Goal: Transaction & Acquisition: Purchase product/service

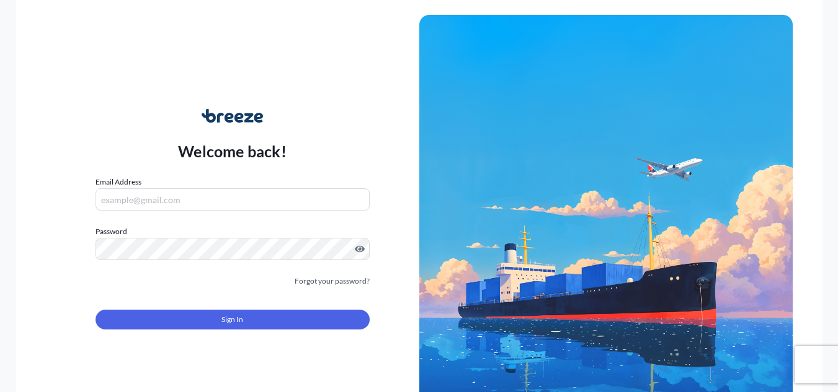
click at [170, 198] on input "Email Address" at bounding box center [232, 199] width 274 height 22
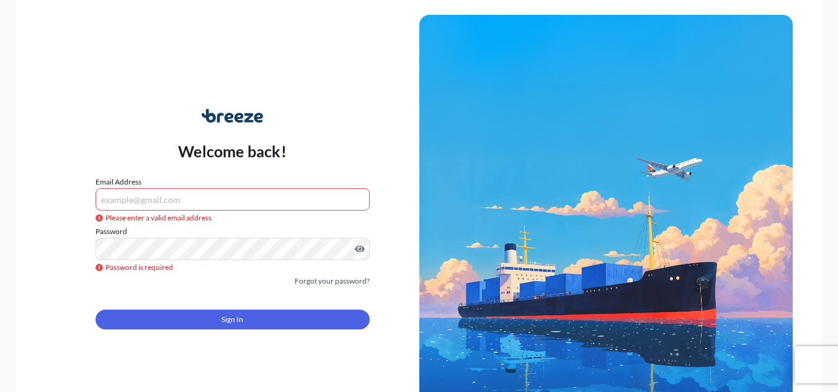
click at [248, 175] on div "Welcome back! Email Address Please enter a valid email address Password Passwor…" at bounding box center [232, 226] width 373 height 285
click at [242, 197] on input "Email Address" at bounding box center [232, 199] width 274 height 22
click at [281, 213] on form "Email Address Please enter a valid email address Password Password is required …" at bounding box center [232, 260] width 274 height 169
drag, startPoint x: 254, startPoint y: 181, endPoint x: 241, endPoint y: 192, distance: 16.8
click at [251, 182] on div "Email Address Please enter a valid email address" at bounding box center [232, 193] width 274 height 35
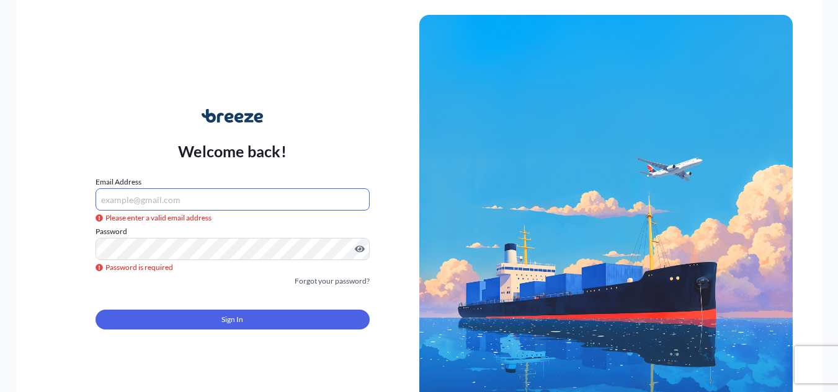
click at [239, 192] on input "Email Address" at bounding box center [232, 199] width 274 height 22
click at [237, 194] on input "Email Address" at bounding box center [232, 199] width 274 height 22
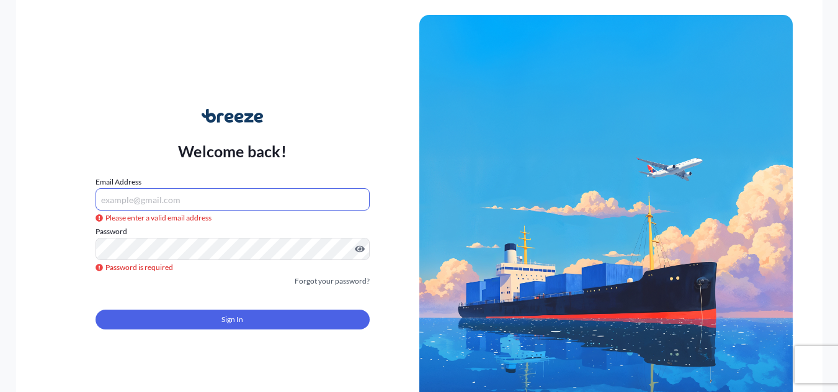
click at [237, 194] on input "Email Address" at bounding box center [232, 199] width 274 height 22
click at [244, 97] on div "Welcome back! Email Address Please enter a valid email address Password Passwor…" at bounding box center [232, 226] width 373 height 285
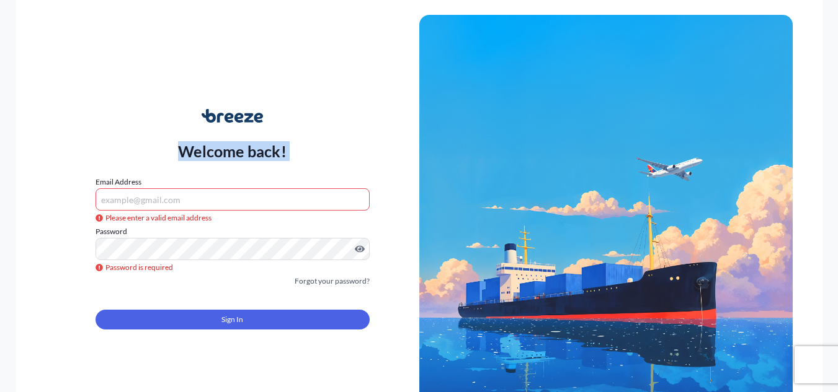
click at [244, 97] on div "Welcome back! Email Address Please enter a valid email address Password Passwor…" at bounding box center [232, 226] width 373 height 285
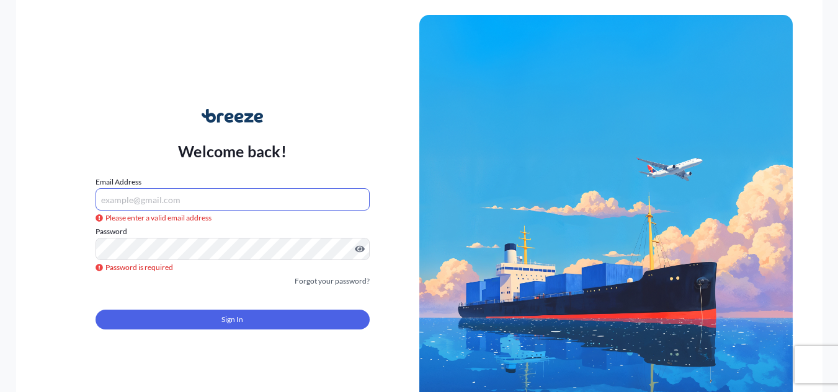
click at [193, 201] on input "Email Address" at bounding box center [232, 199] width 274 height 22
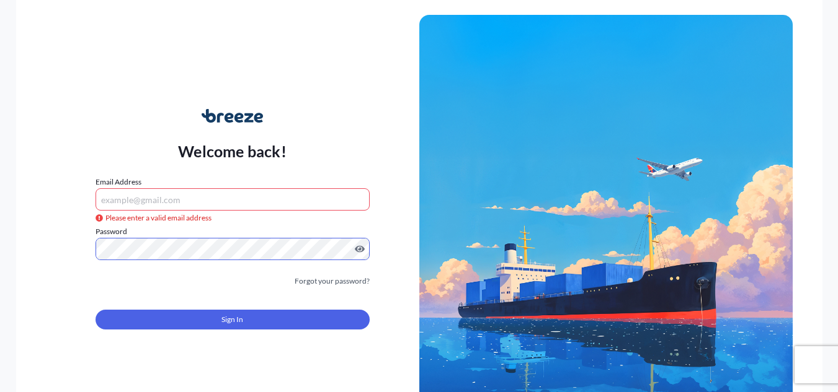
click at [172, 200] on input "Email Address" at bounding box center [232, 199] width 274 height 22
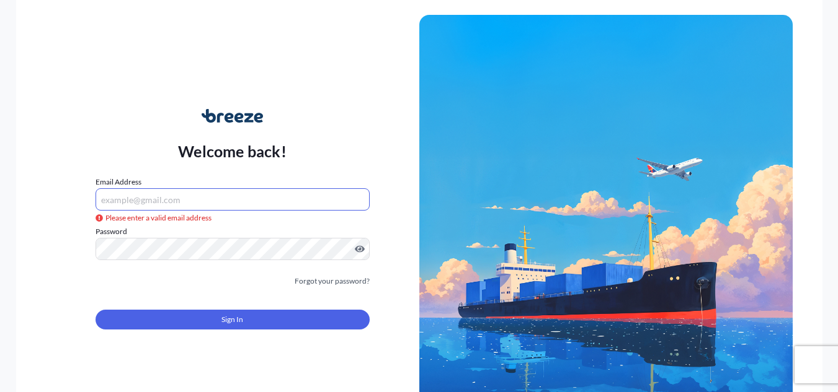
paste input "[EMAIL_ADDRESS][DOMAIN_NAME]"
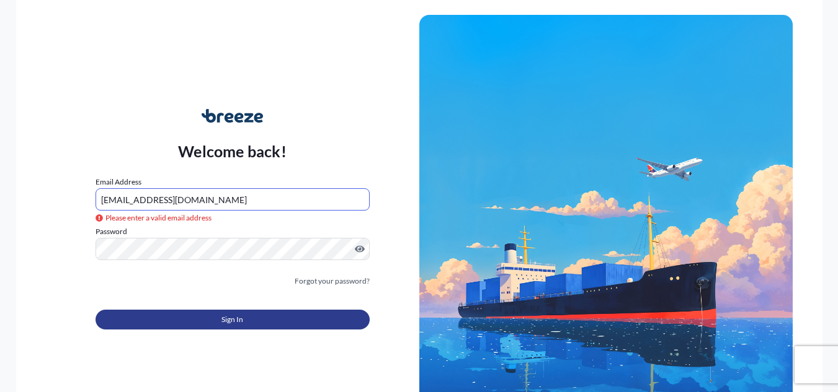
type input "[EMAIL_ADDRESS][DOMAIN_NAME]"
click at [242, 325] on span "Sign In" at bounding box center [232, 320] width 22 height 12
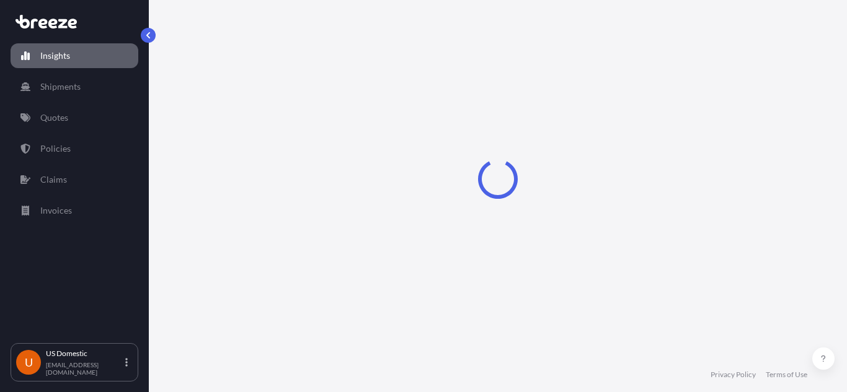
select select "2025"
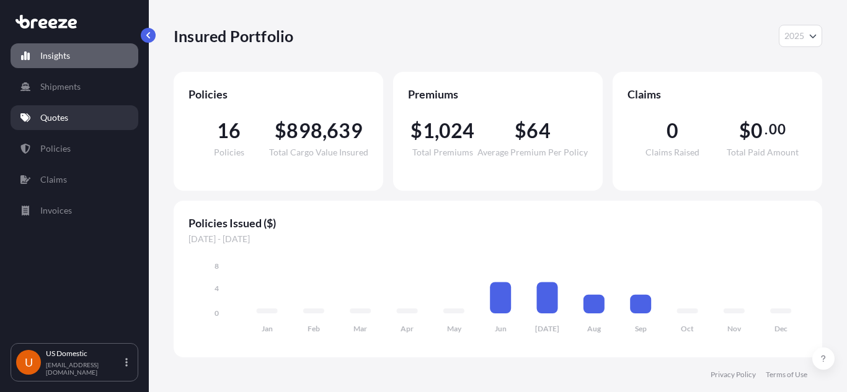
click at [60, 113] on p "Quotes" at bounding box center [54, 118] width 28 height 12
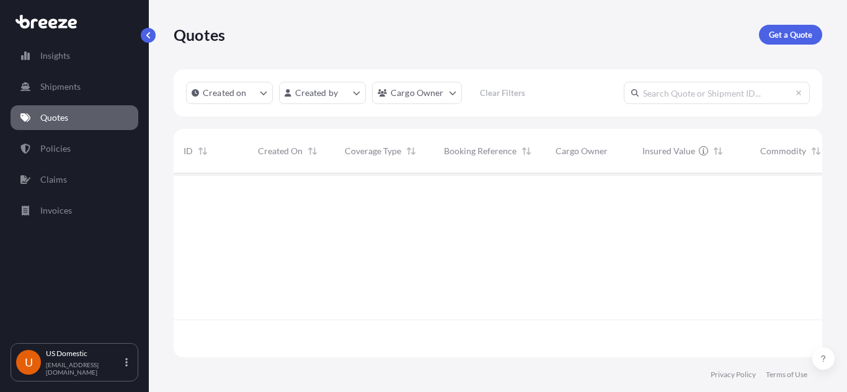
scroll to position [219, 639]
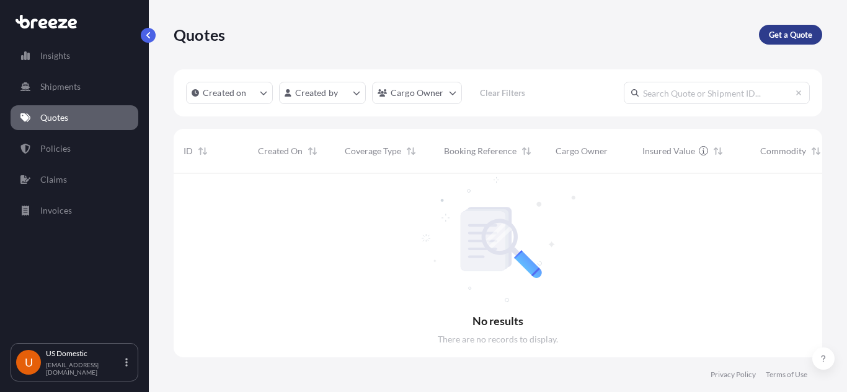
click at [784, 39] on p "Get a Quote" at bounding box center [790, 35] width 43 height 12
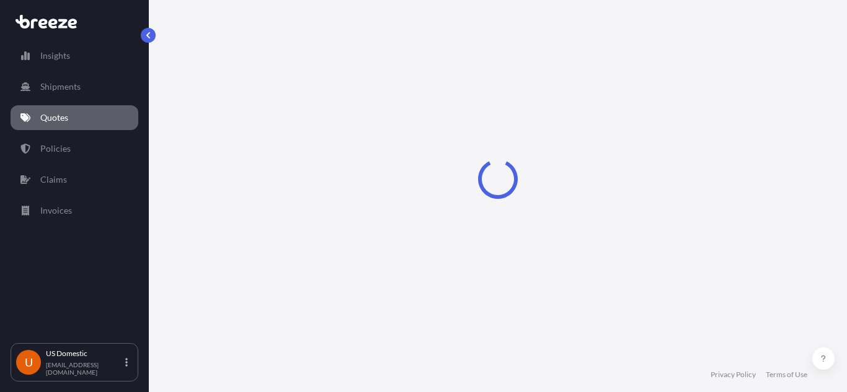
select select "Sea"
select select "1"
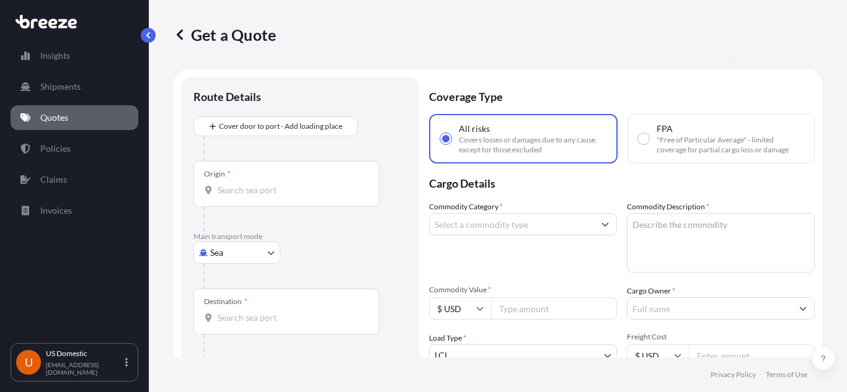
scroll to position [20, 0]
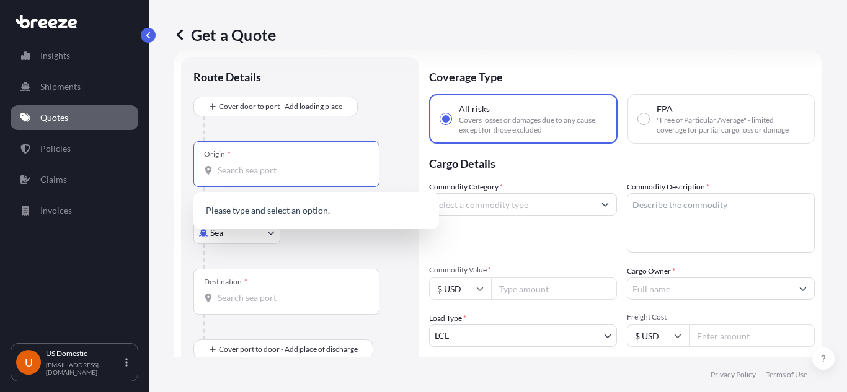
click at [247, 172] on input "Origin *" at bounding box center [291, 170] width 146 height 12
paste input "[STREET_ADDRESS]"
type input "[STREET_ADDRESS]"
click at [376, 68] on div "Get a Quote" at bounding box center [498, 34] width 648 height 69
click at [345, 172] on input "[STREET_ADDRESS]" at bounding box center [291, 170] width 146 height 12
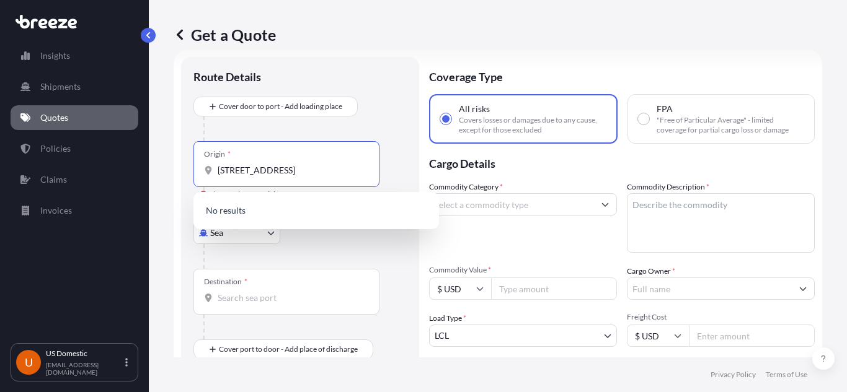
click at [231, 303] on input "Destination *" at bounding box center [291, 298] width 146 height 12
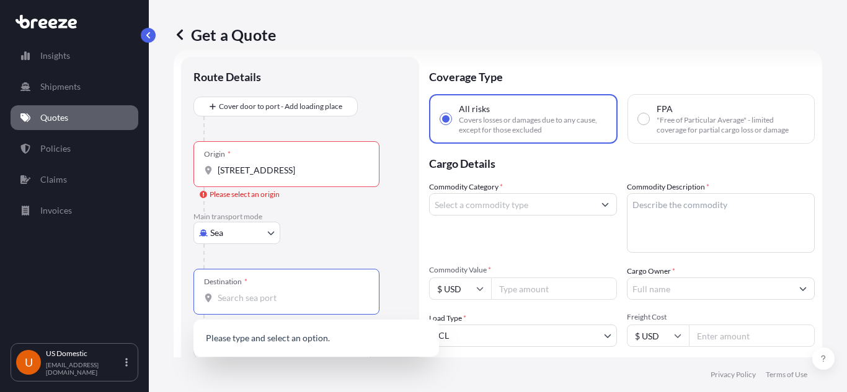
paste input "[GEOGRAPHIC_DATA]"
type input "[GEOGRAPHIC_DATA]"
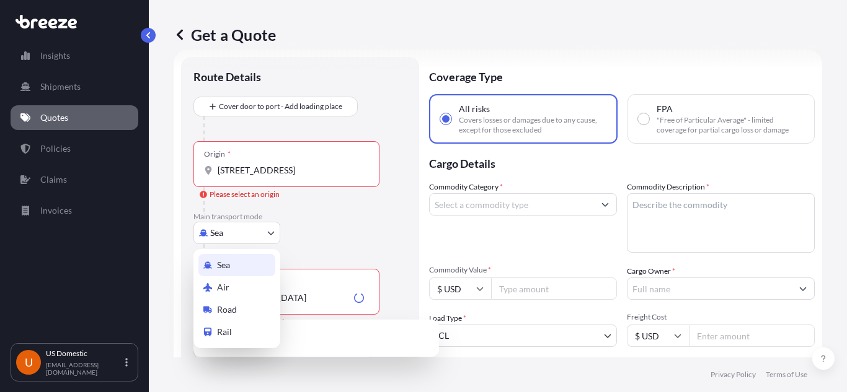
click at [255, 228] on body "0 options available. 0 options available. Insights Shipments Quotes Policies Cl…" at bounding box center [423, 196] width 847 height 392
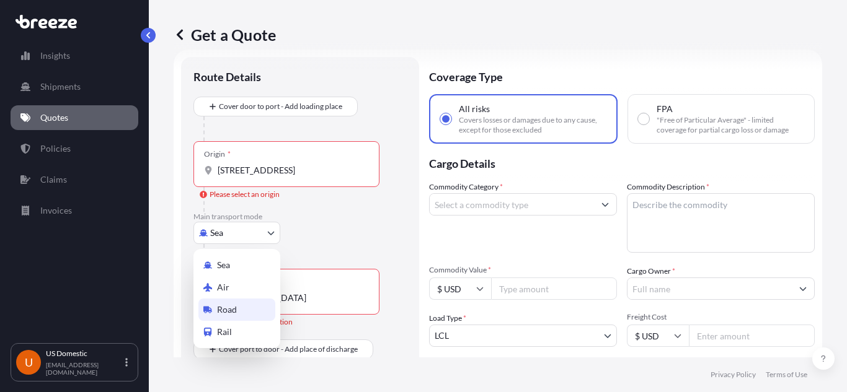
click at [247, 311] on div "Road" at bounding box center [236, 310] width 77 height 22
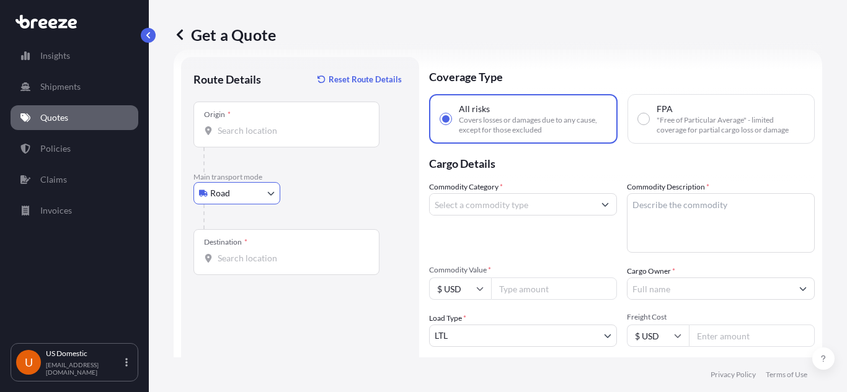
click at [339, 198] on div "Road Sea Air Road Rail" at bounding box center [299, 193] width 213 height 22
click at [270, 142] on div "Origin *" at bounding box center [286, 125] width 186 height 46
click at [270, 137] on input "Origin *" at bounding box center [291, 131] width 146 height 12
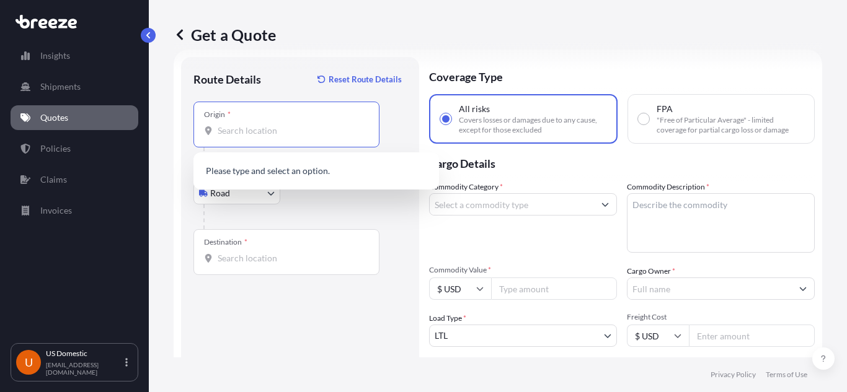
paste input "[STREET_ADDRESS]"
click at [313, 173] on span "[STREET_ADDRESS]" at bounding box center [274, 172] width 77 height 12
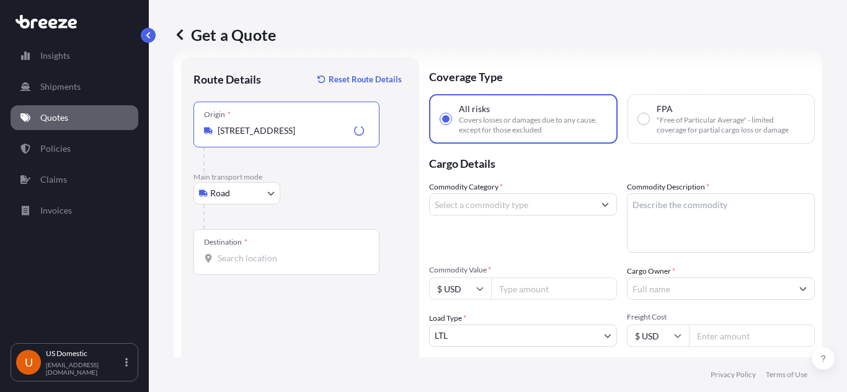
type input "[STREET_ADDRESS]"
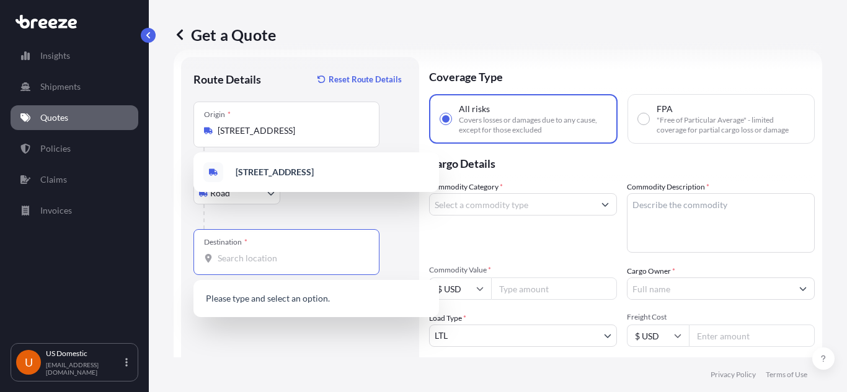
click at [288, 263] on input "Destination *" at bounding box center [291, 258] width 146 height 12
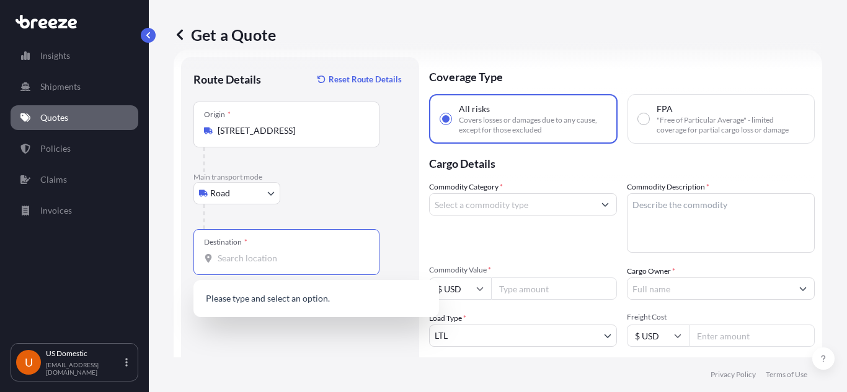
paste input "[GEOGRAPHIC_DATA]"
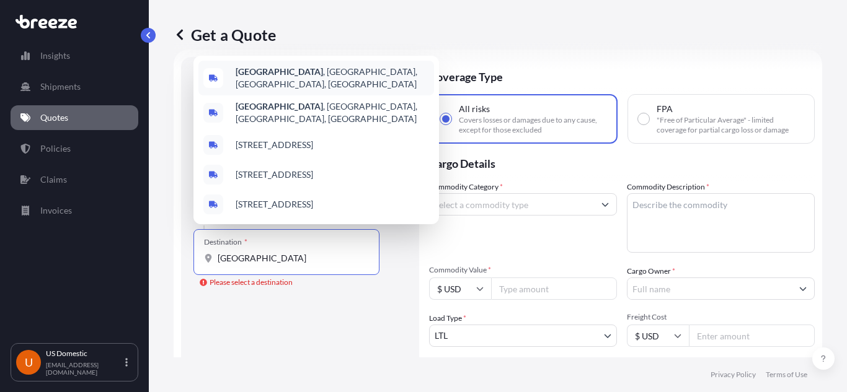
click at [373, 90] on span "[STREET_ADDRESS]" at bounding box center [332, 78] width 193 height 25
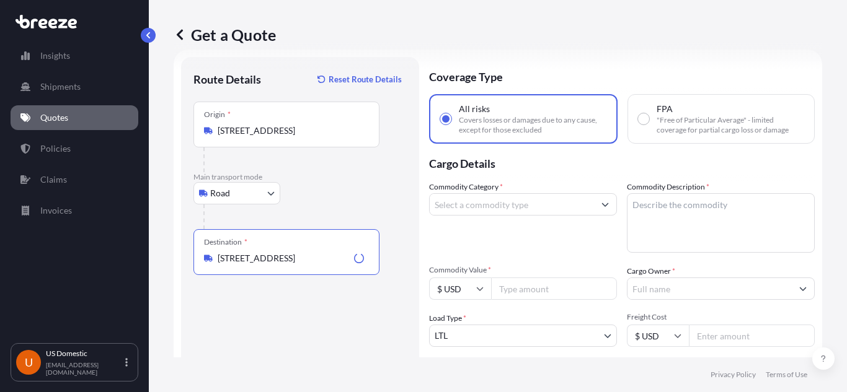
drag, startPoint x: 341, startPoint y: 258, endPoint x: 354, endPoint y: 268, distance: 16.4
click at [340, 259] on input "[STREET_ADDRESS]" at bounding box center [283, 258] width 131 height 12
click at [303, 259] on input "[STREET_ADDRESS]" at bounding box center [291, 258] width 146 height 12
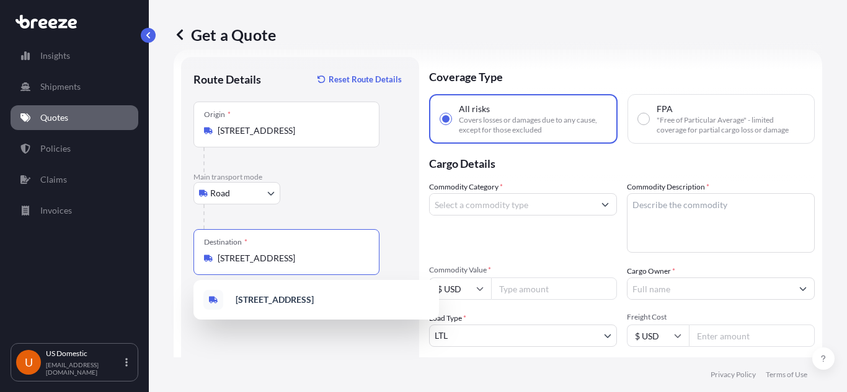
scroll to position [0, 0]
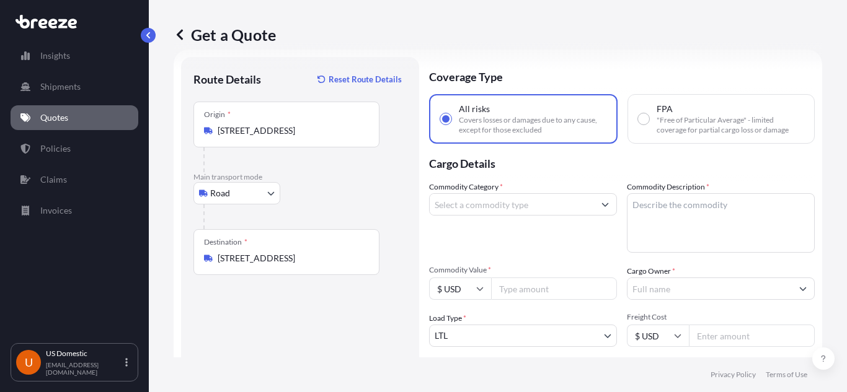
drag, startPoint x: 215, startPoint y: 260, endPoint x: 379, endPoint y: 263, distance: 164.3
click at [379, 263] on div "Destination * [STREET_ADDRESS]" at bounding box center [299, 252] width 213 height 46
click at [363, 263] on div "[STREET_ADDRESS]" at bounding box center [286, 258] width 165 height 12
click at [363, 263] on input "[STREET_ADDRESS]" at bounding box center [291, 258] width 146 height 12
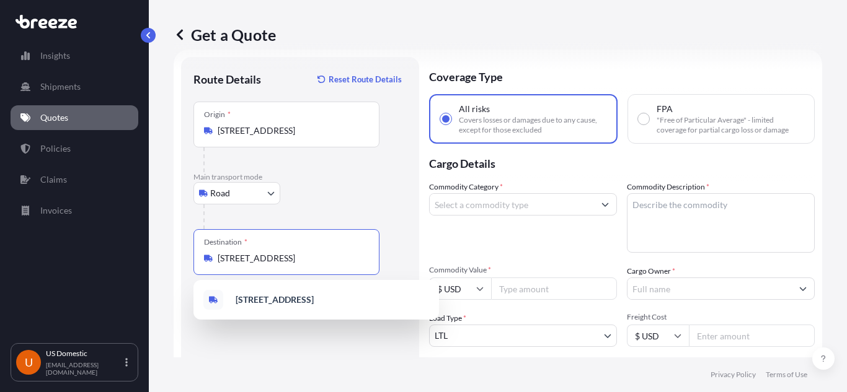
click at [361, 263] on input "[STREET_ADDRESS]" at bounding box center [291, 258] width 146 height 12
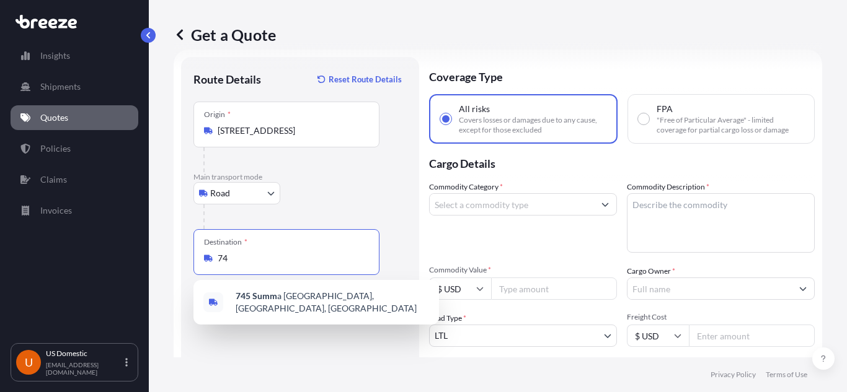
type input "7"
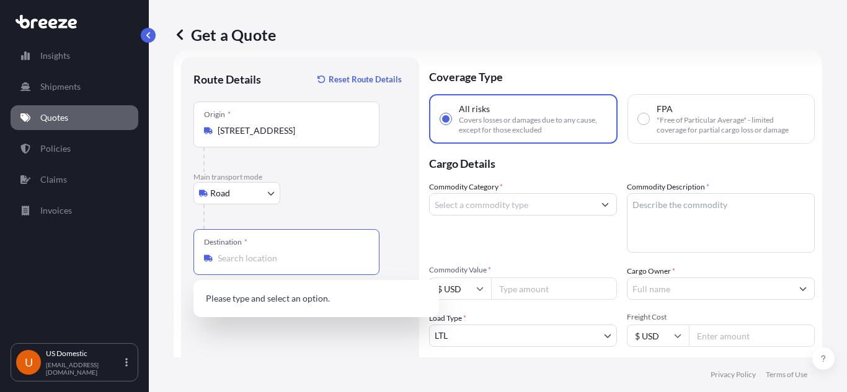
paste input "[STREET_ADDRESS]"
click at [313, 304] on span "[STREET_ADDRESS]" at bounding box center [274, 300] width 77 height 12
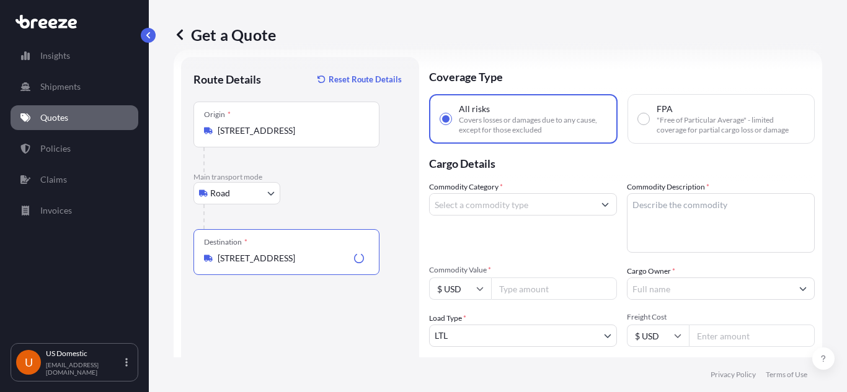
click at [239, 258] on input "[STREET_ADDRESS]" at bounding box center [283, 258] width 131 height 12
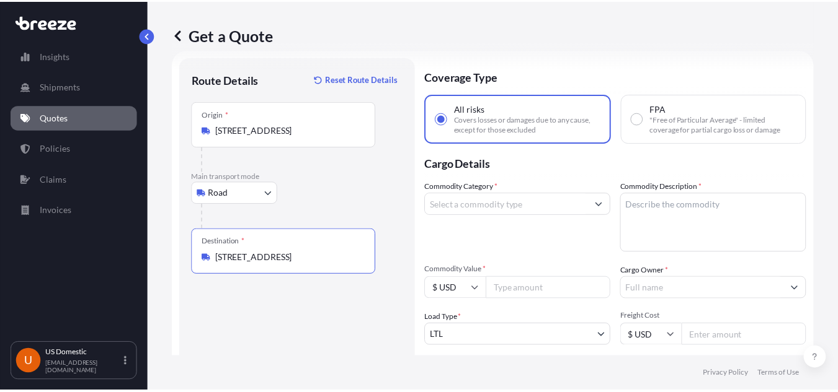
scroll to position [0, 0]
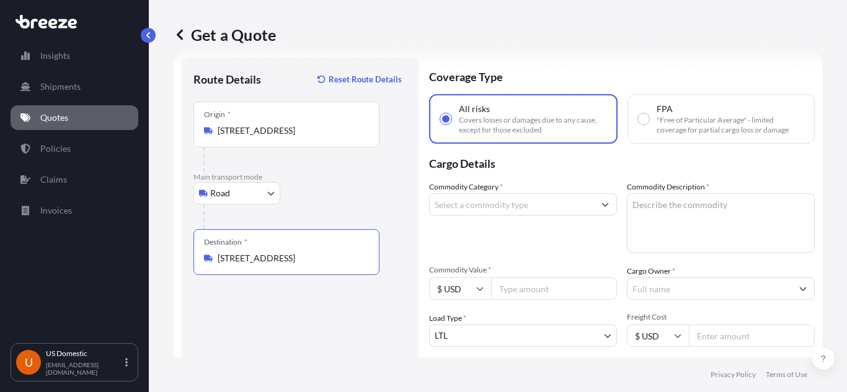
type input "[STREET_ADDRESS]"
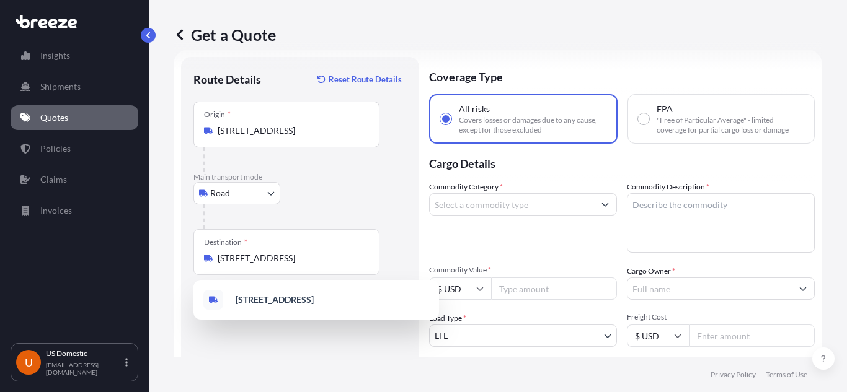
click at [367, 184] on div "Road Sea Air Road Rail" at bounding box center [299, 193] width 213 height 22
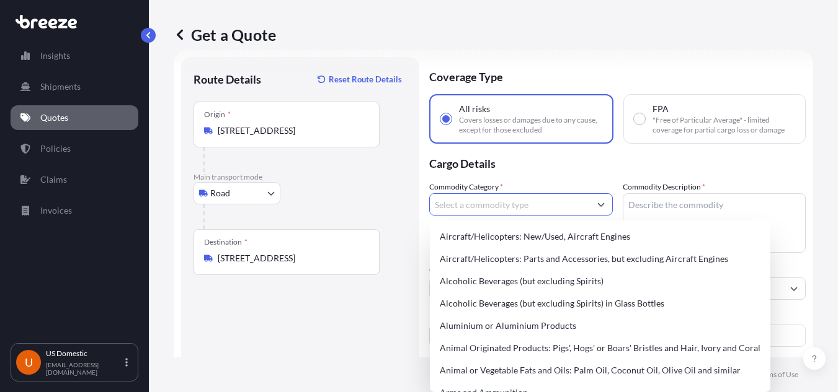
click at [595, 202] on button "Show suggestions" at bounding box center [601, 204] width 22 height 22
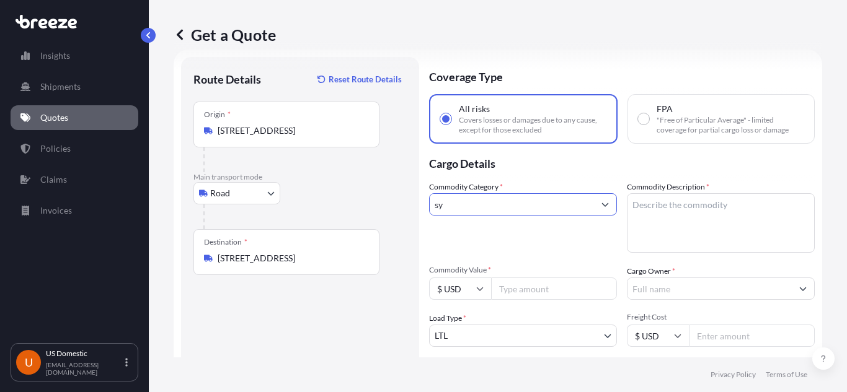
type input "s"
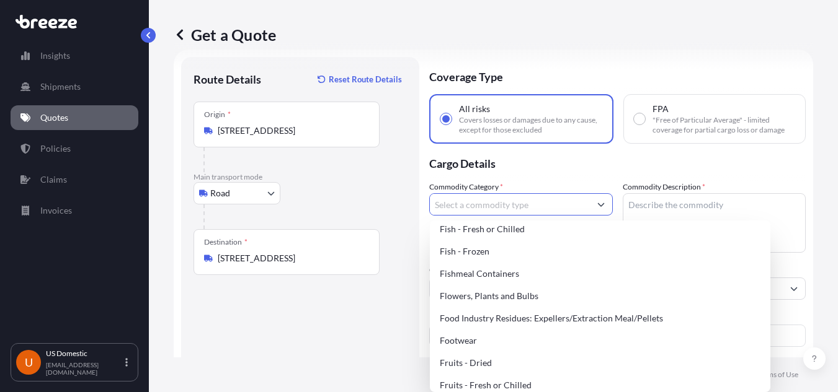
scroll to position [930, 0]
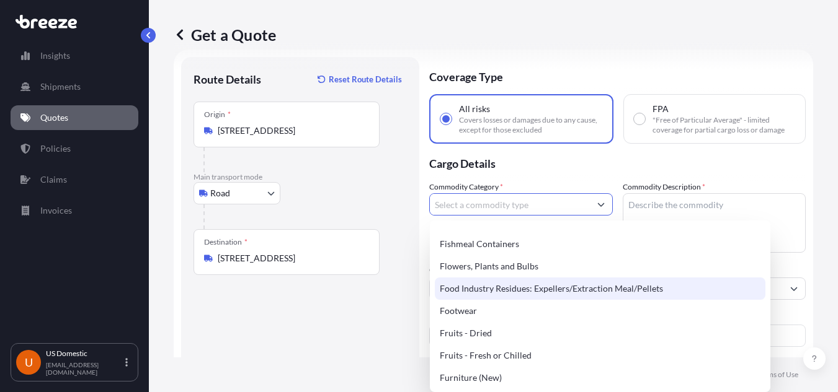
click at [537, 293] on div "Food Industry Residues: Expellers/Extraction Meal/Pellets" at bounding box center [600, 289] width 330 height 22
type input "Food Industry Residues: Expellers/Extraction Meal/Pellets"
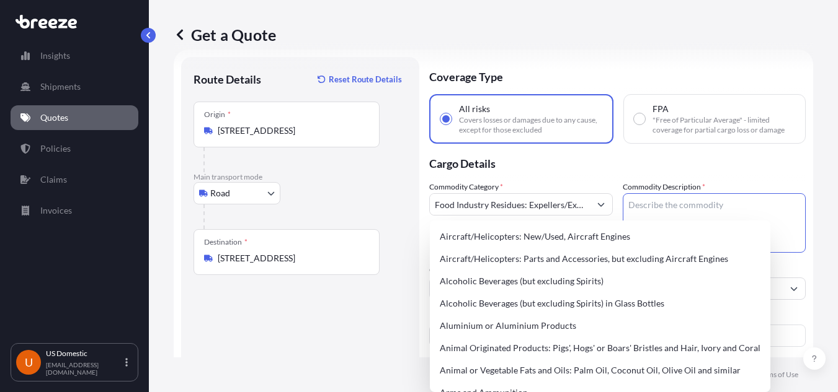
click at [684, 211] on textarea "Commodity Description *" at bounding box center [714, 223] width 184 height 60
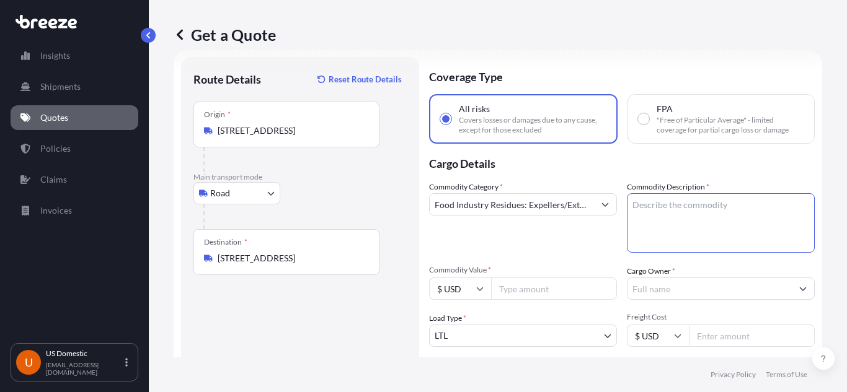
paste textarea ": Juli beverage dispenser and Syrup"
click at [631, 208] on textarea ": Juli beverage dispenser and Syrup" at bounding box center [721, 223] width 188 height 60
type textarea "Juli beverage dispenser and Syrup"
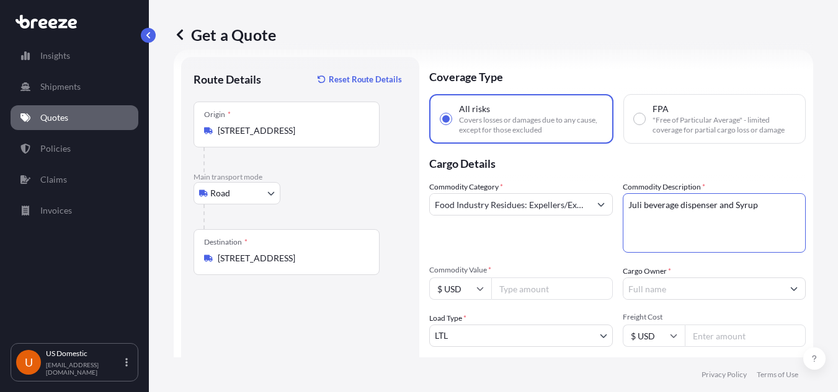
click at [604, 202] on button "Show suggestions" at bounding box center [601, 204] width 22 height 22
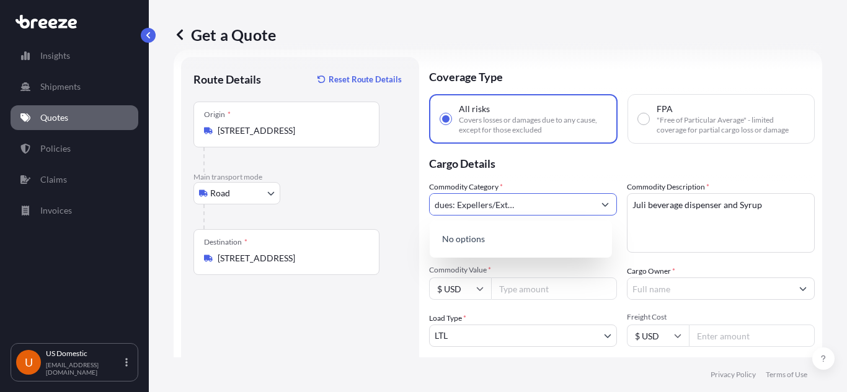
scroll to position [0, 0]
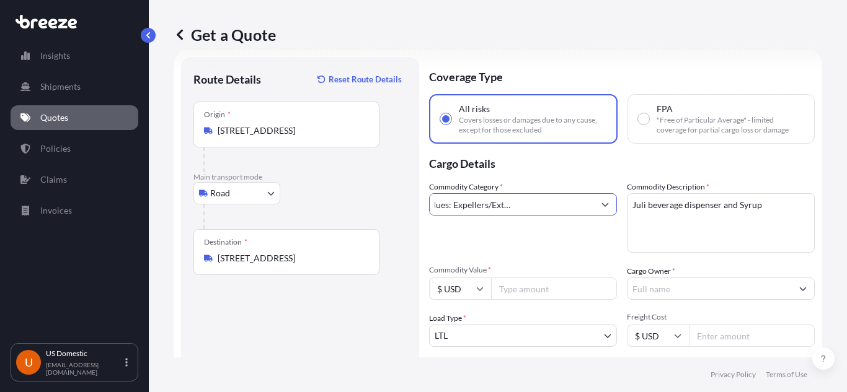
type input "Food Industry Residues: Expellers/Extraction Meal/Pellets"
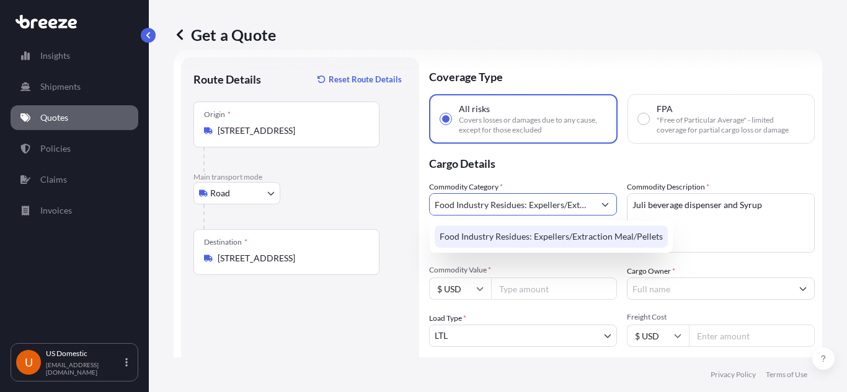
click at [365, 191] on div "Road Sea Air Road Rail" at bounding box center [299, 193] width 213 height 22
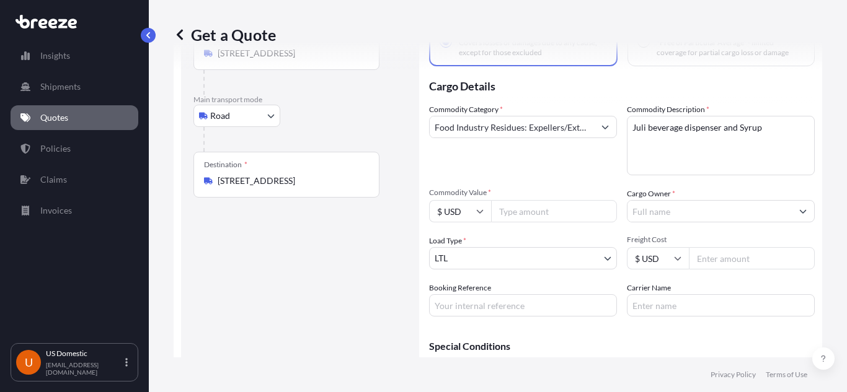
scroll to position [46, 0]
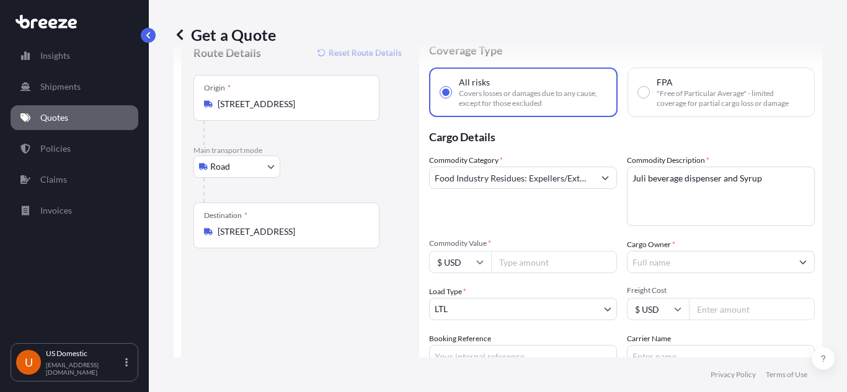
click at [536, 230] on div "Commodity Category * Food Industry Residues: Expellers/Extraction Meal/Pellets …" at bounding box center [622, 260] width 386 height 213
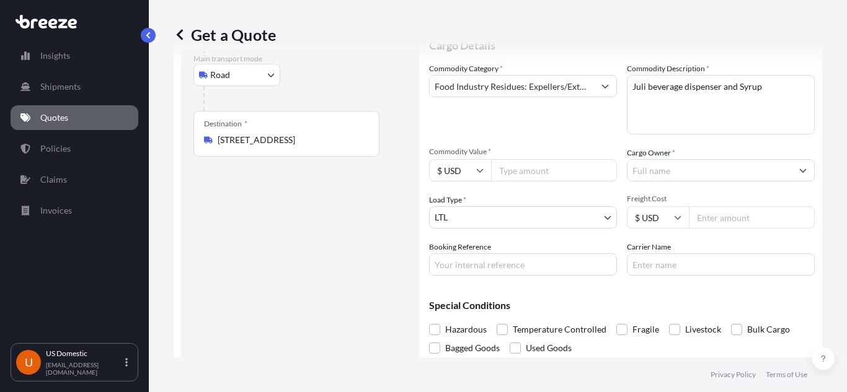
scroll to position [170, 0]
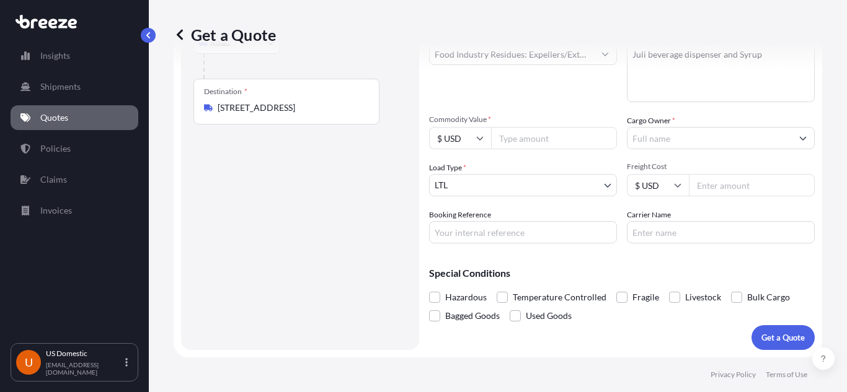
click at [538, 140] on input "Commodity Value *" at bounding box center [554, 138] width 126 height 22
paste input "24000.00"
type input "24000.00"
click at [531, 90] on div "Commodity Category * Food Industry Residues: Expellers/Extraction Meal/Pellets" at bounding box center [523, 66] width 188 height 72
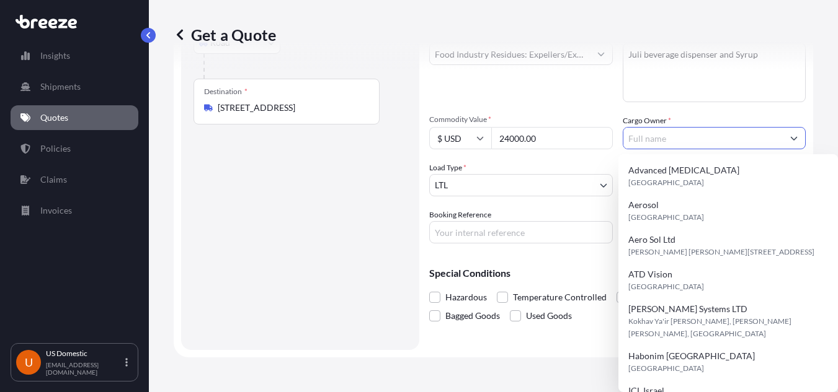
click at [791, 140] on button "Show suggestions" at bounding box center [793, 138] width 22 height 22
type input "ICL Israel"
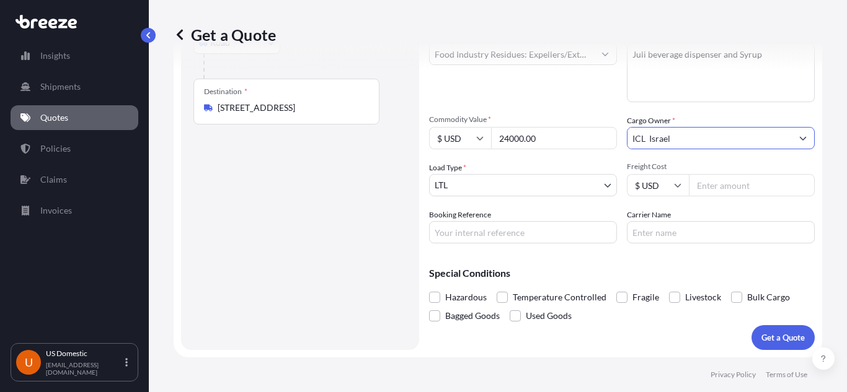
click at [557, 104] on div "Commodity Category * Food Industry Residues: Expellers/Extraction Meal/Pellets …" at bounding box center [622, 136] width 386 height 213
click at [699, 187] on input "Freight Cost" at bounding box center [752, 185] width 126 height 22
paste input "606.59"
type input "606.59"
click at [660, 242] on input "Carrier Name" at bounding box center [721, 232] width 188 height 22
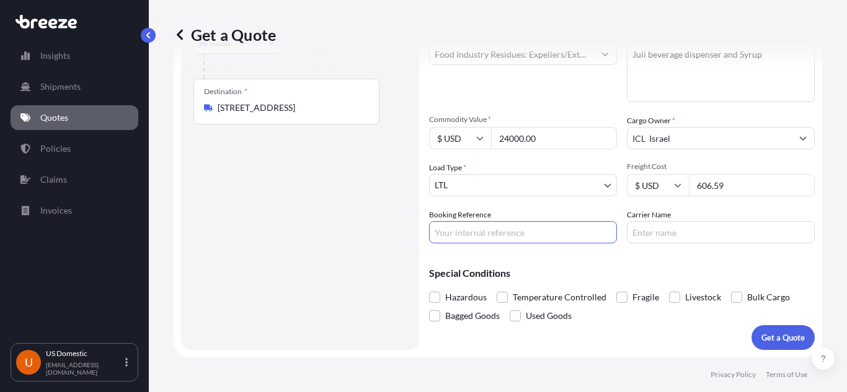
click at [467, 230] on input "Booking Reference" at bounding box center [523, 232] width 188 height 22
click at [470, 229] on input "Booking Reference" at bounding box center [523, 232] width 188 height 22
paste input "DO10686"
type input "DO10686"
click at [646, 234] on input "Carrier Name" at bounding box center [721, 232] width 188 height 22
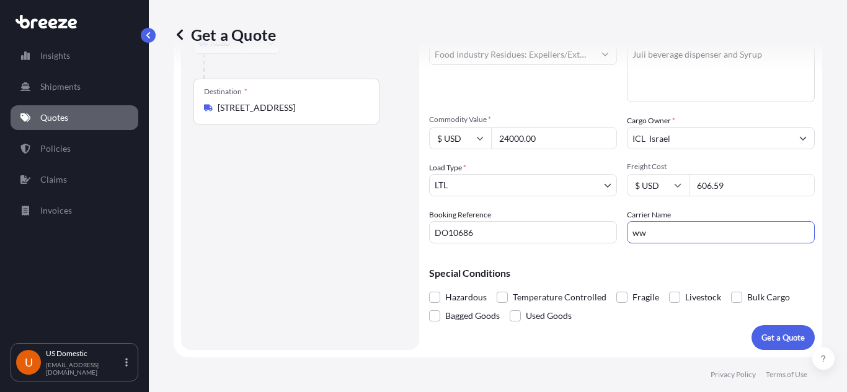
type input "w"
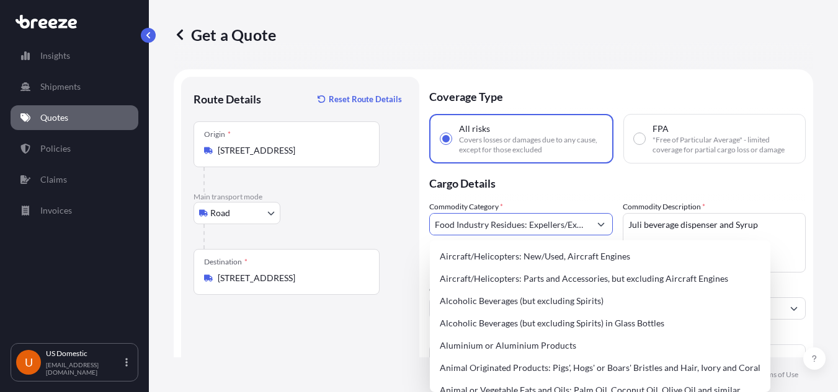
scroll to position [0, 72]
click at [599, 223] on icon "Show suggestions" at bounding box center [600, 224] width 7 height 7
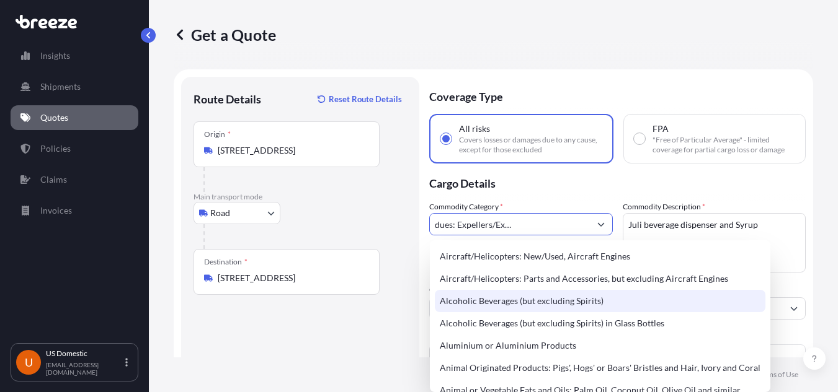
scroll to position [0, 76]
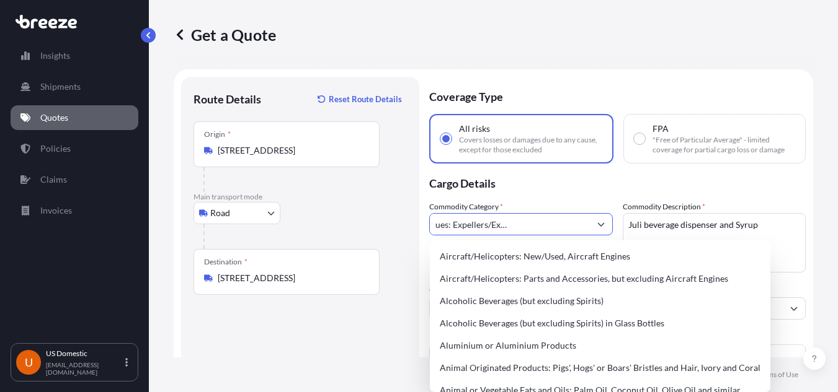
click at [598, 228] on icon "Show suggestions" at bounding box center [600, 224] width 7 height 7
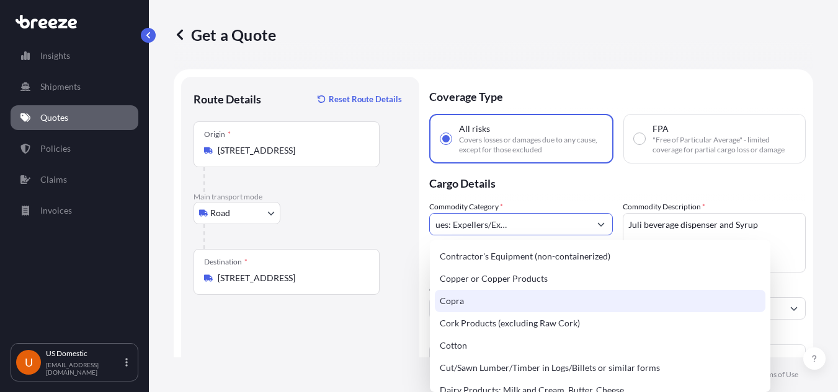
scroll to position [620, 0]
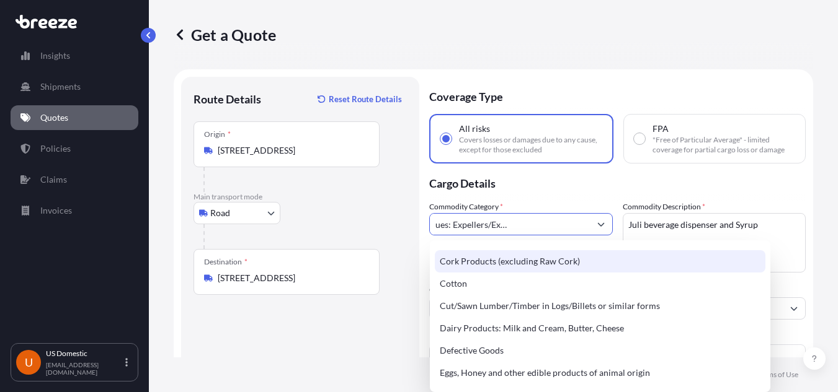
type input "Food Industry Residues: Expellers/Extraction Meal/Pellets e"
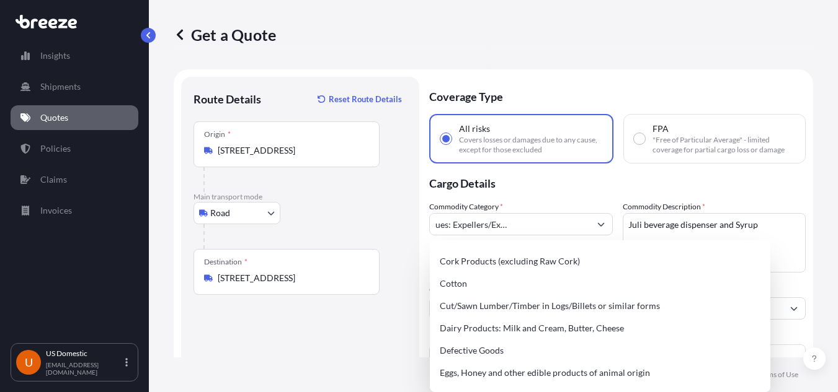
drag, startPoint x: 709, startPoint y: 170, endPoint x: 693, endPoint y: 178, distance: 18.0
click at [707, 170] on p "Cargo Details" at bounding box center [617, 182] width 376 height 37
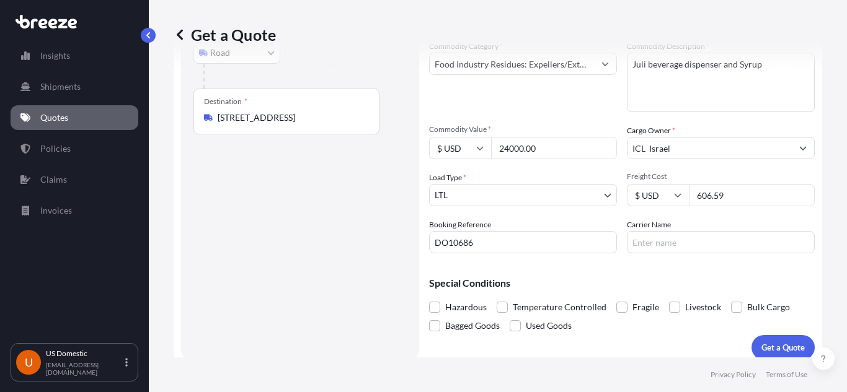
scroll to position [170, 0]
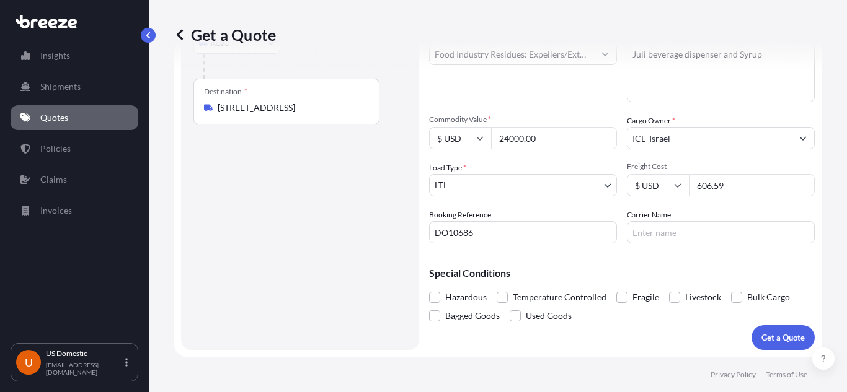
click at [710, 141] on input "ICL Israel" at bounding box center [709, 138] width 164 height 22
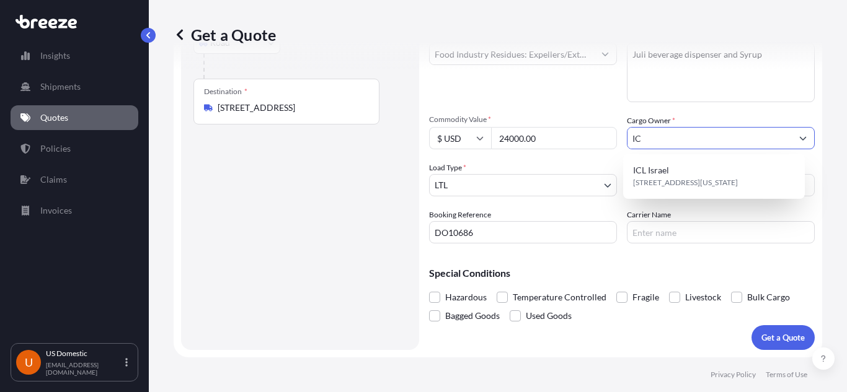
type input "I"
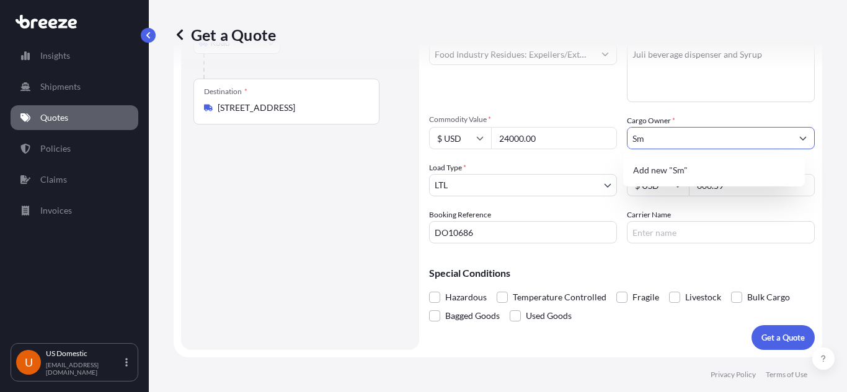
type input "S"
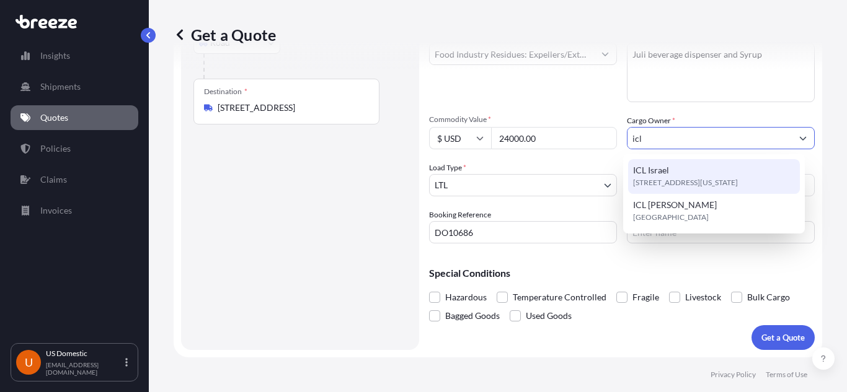
click at [675, 179] on span "[STREET_ADDRESS][US_STATE]" at bounding box center [685, 183] width 105 height 12
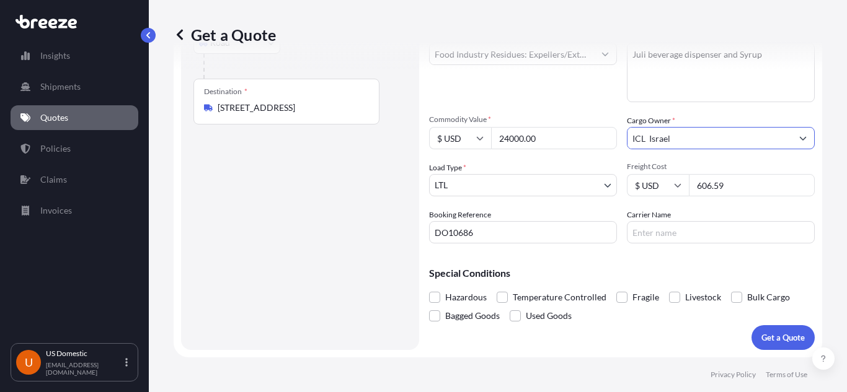
click at [594, 102] on div "Commodity Category * Food Industry Residues: Expellers/Extraction Meal/Pellets …" at bounding box center [622, 136] width 386 height 213
click at [799, 138] on icon "Show suggestions" at bounding box center [802, 138] width 7 height 7
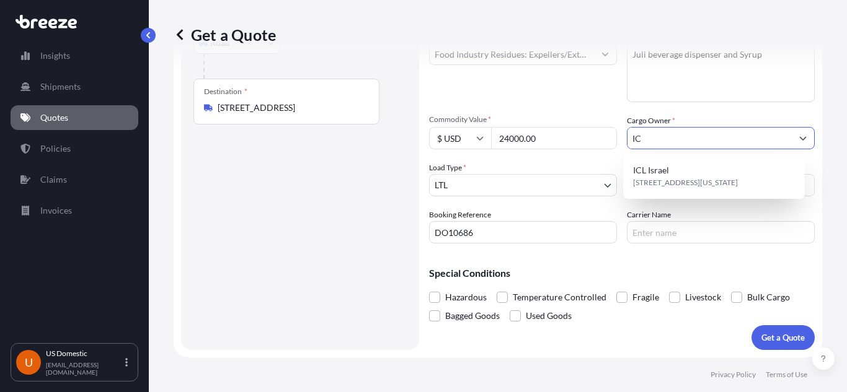
type input "I"
click at [580, 107] on div "Commodity Category * Food Industry Residues: Expellers/Extraction Meal/Pellets …" at bounding box center [622, 136] width 386 height 213
click at [687, 139] on input "Cargo Owner *" at bounding box center [709, 138] width 164 height 22
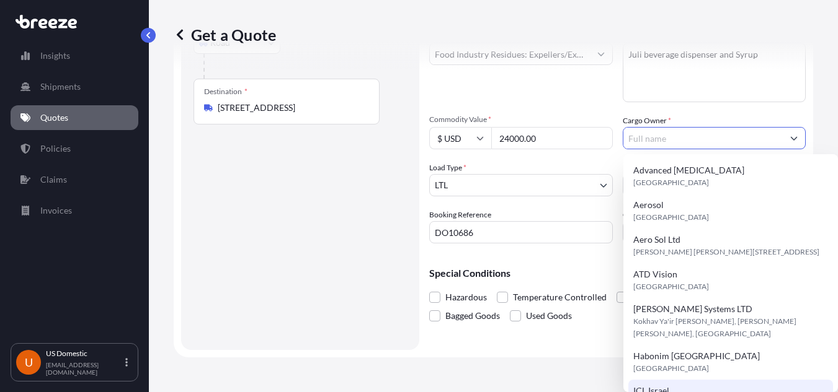
click at [698, 380] on div "ICL Israel [STREET_ADDRESS][US_STATE]" at bounding box center [730, 397] width 205 height 35
type input "ICL Israel"
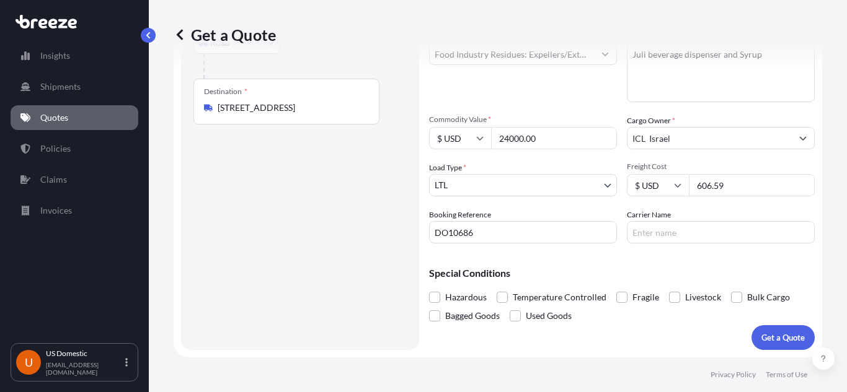
click at [569, 112] on div "Commodity Category * Food Industry Residues: Expellers/Extraction Meal/Pellets …" at bounding box center [622, 136] width 386 height 213
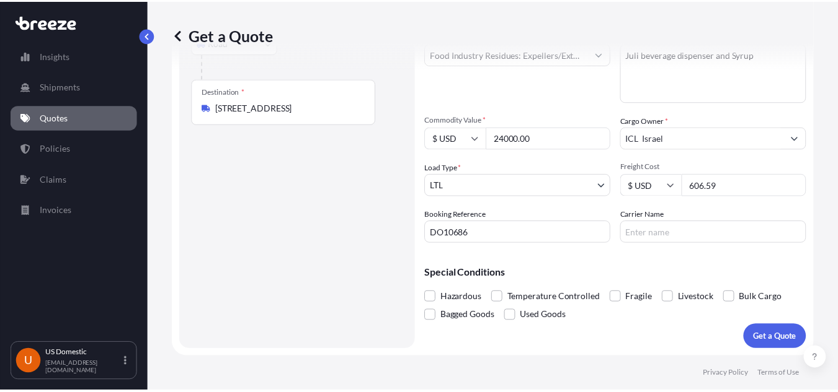
scroll to position [0, 0]
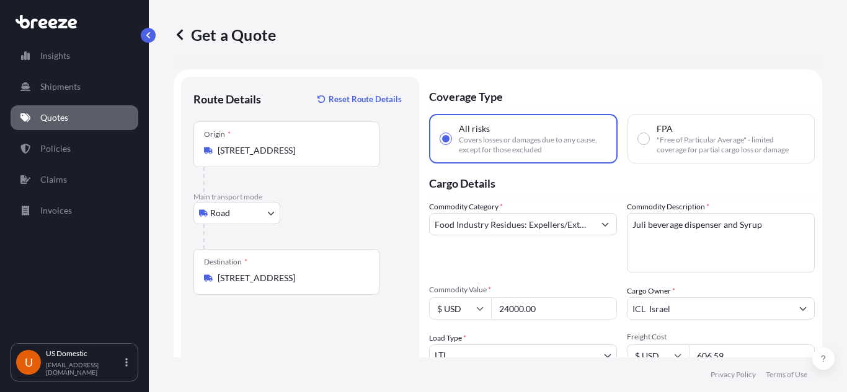
click at [601, 226] on icon "Show suggestions" at bounding box center [604, 224] width 7 height 7
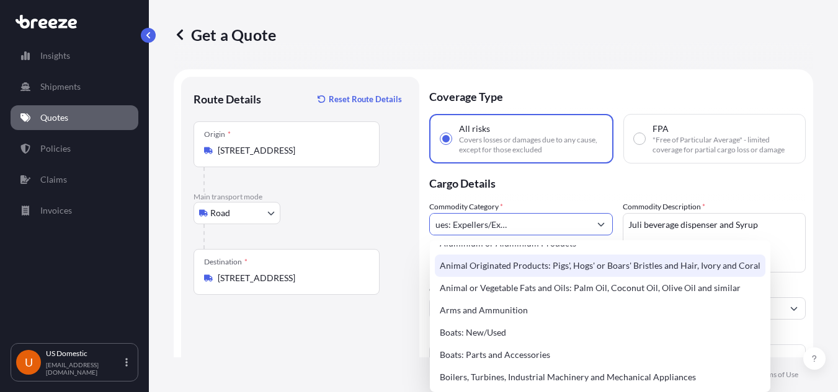
scroll to position [124, 0]
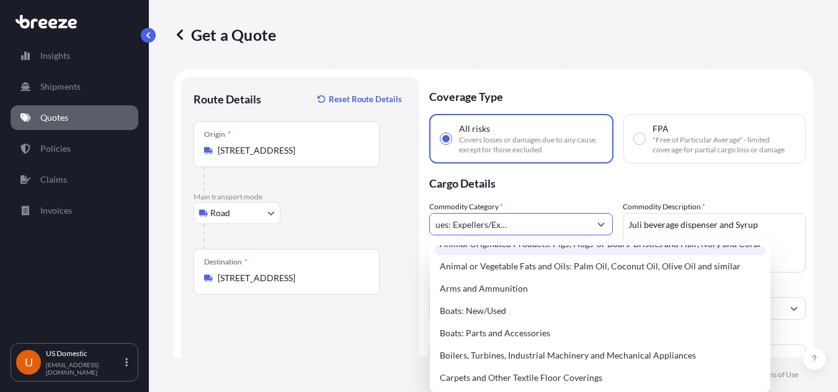
click at [559, 223] on input "Food Industry Residues: Expellers/Extraction Meal/Pellets e" at bounding box center [510, 224] width 160 height 22
drag, startPoint x: 565, startPoint y: 223, endPoint x: 596, endPoint y: 232, distance: 32.4
click at [596, 232] on div "Food Industry Residues: Expellers/Extraction Meal/Pellets e" at bounding box center [521, 224] width 184 height 22
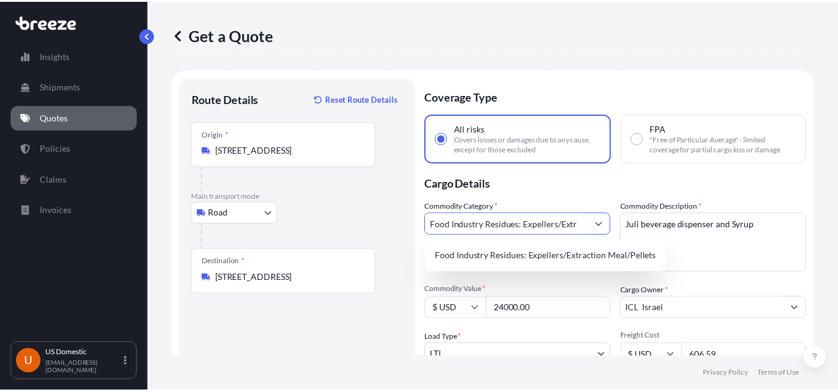
scroll to position [0, 0]
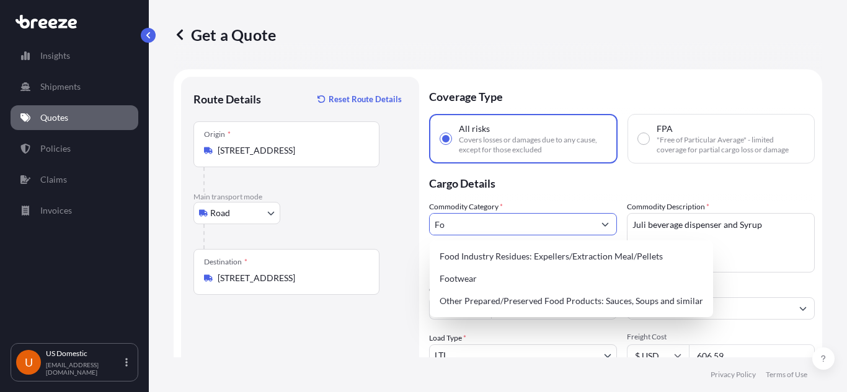
type input "F"
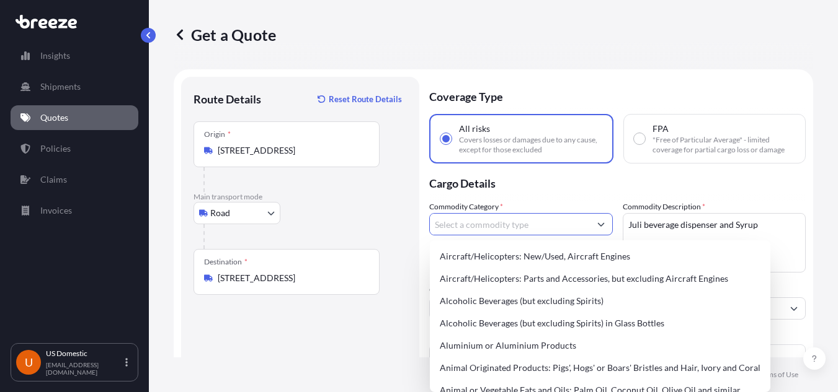
type input "b"
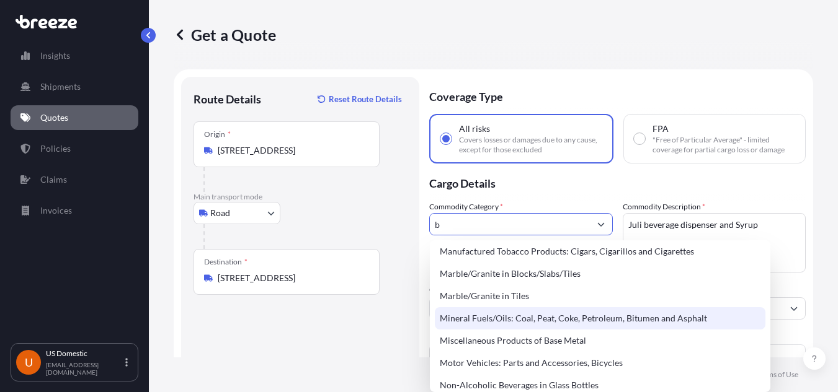
scroll to position [806, 0]
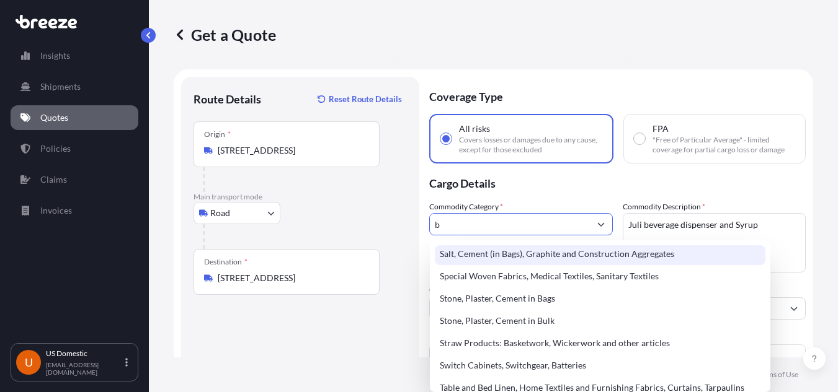
click at [505, 225] on input "b" at bounding box center [510, 224] width 160 height 22
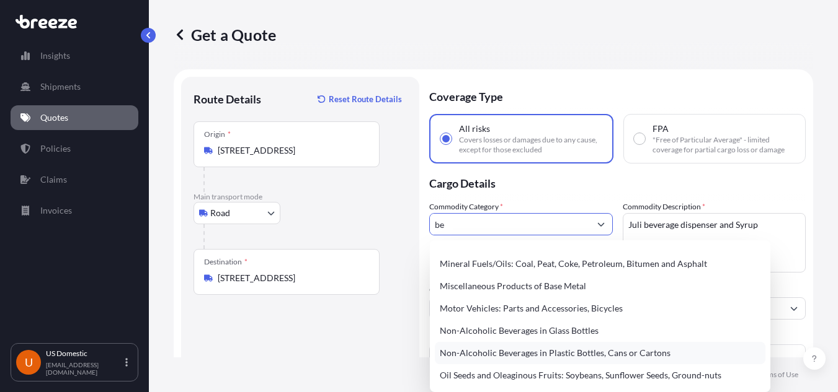
scroll to position [0, 0]
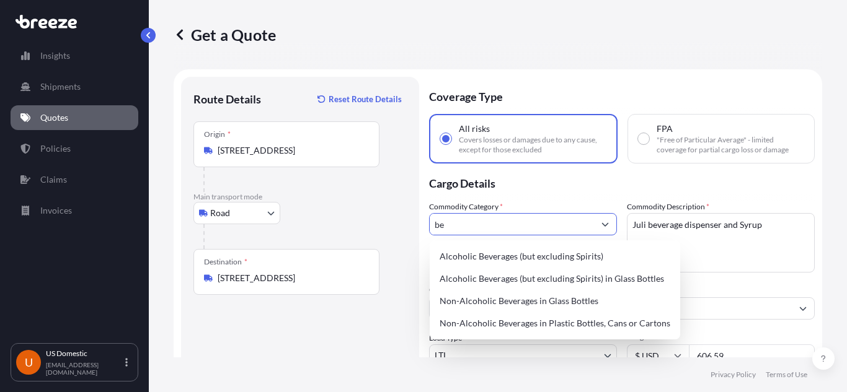
type input "b"
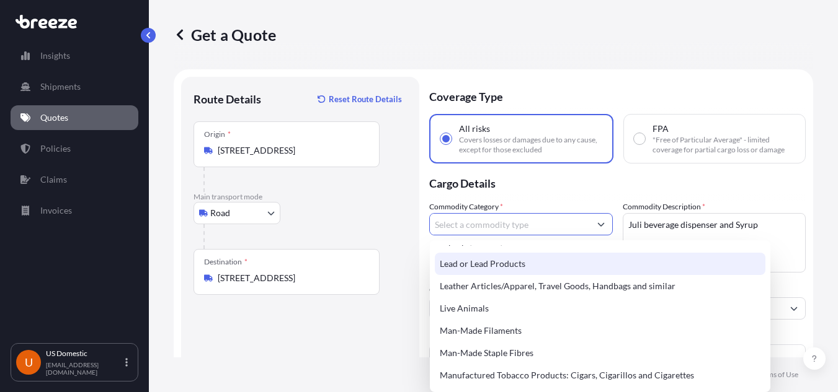
scroll to position [1426, 0]
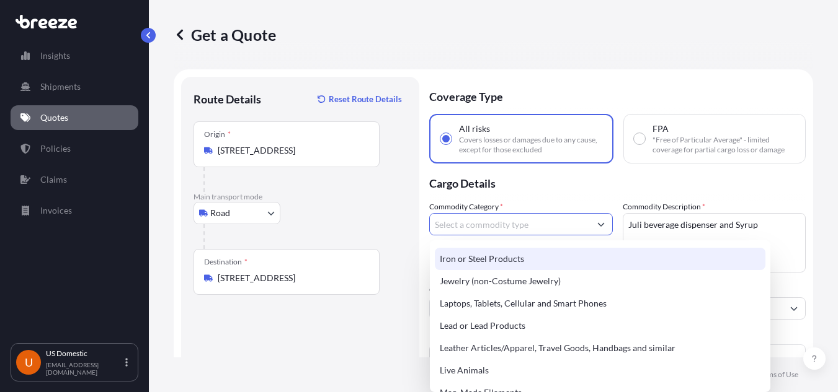
click at [520, 227] on input "Commodity Category *" at bounding box center [510, 224] width 160 height 22
click at [742, 229] on textarea "Juli beverage dispenser and Syrup" at bounding box center [714, 243] width 184 height 60
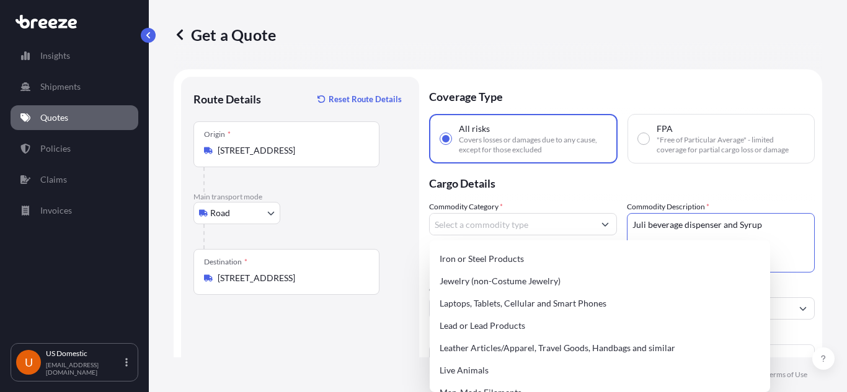
click at [742, 229] on textarea "Juli beverage dispenser and Syrup" at bounding box center [721, 243] width 188 height 60
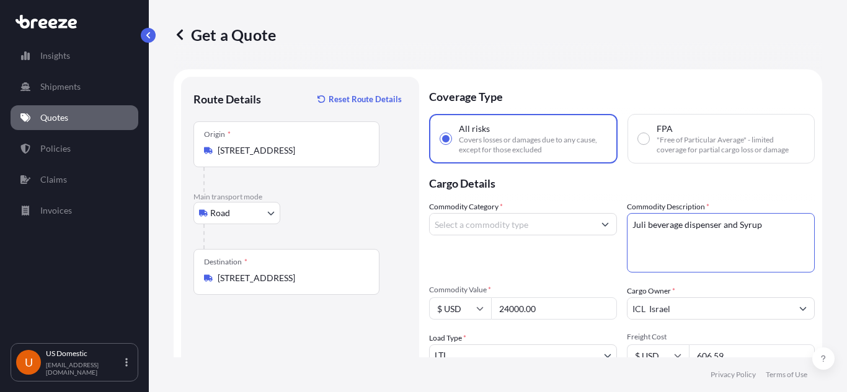
click at [521, 226] on input "Commodity Category *" at bounding box center [512, 224] width 164 height 22
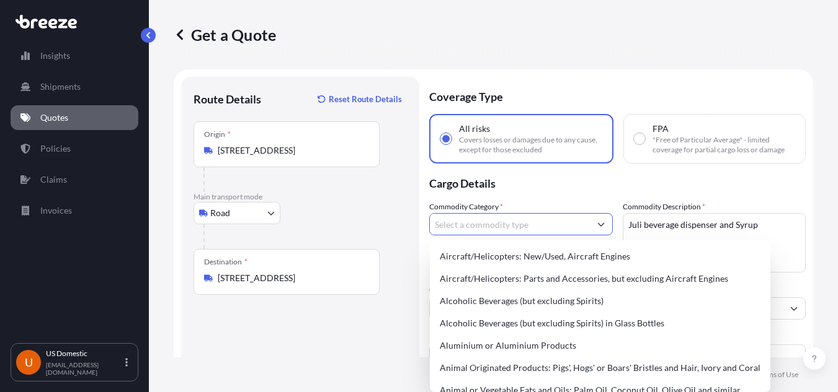
paste input "Syrup"
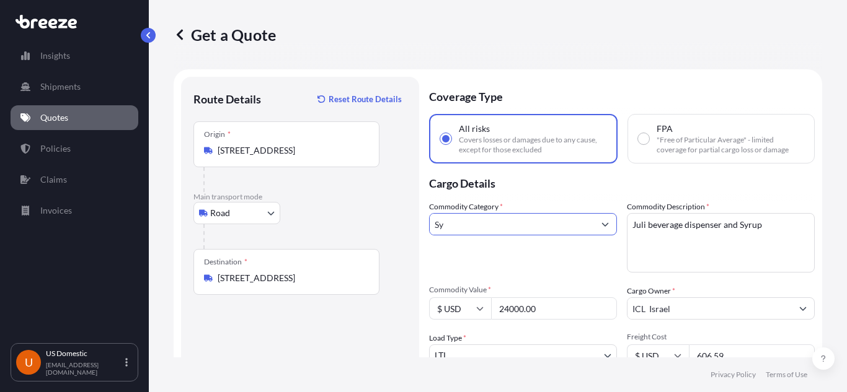
type input "S"
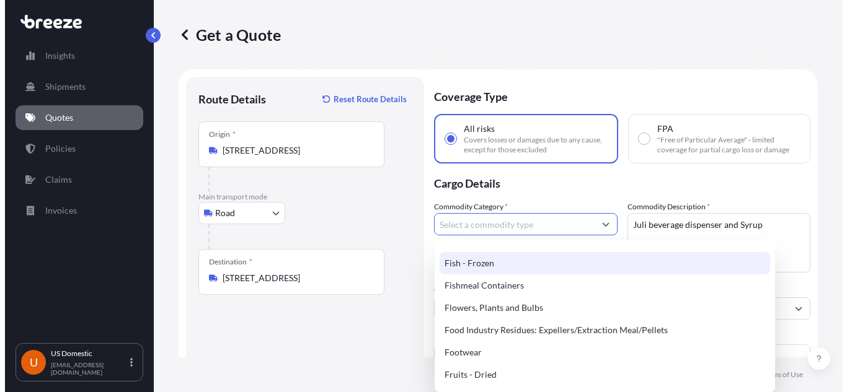
scroll to position [930, 0]
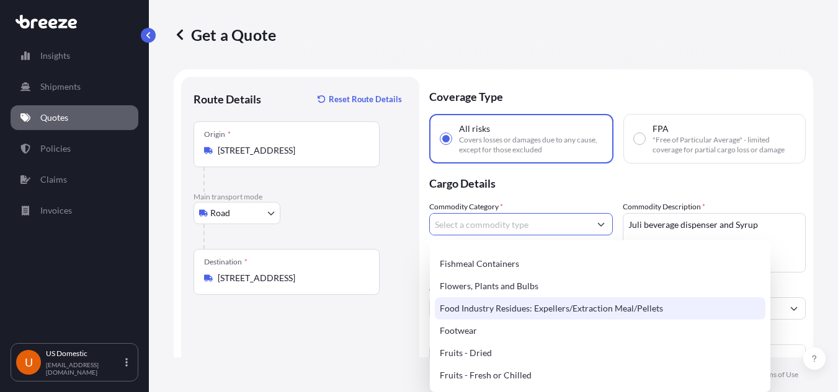
click at [500, 309] on div "Food Industry Residues: Expellers/Extraction Meal/Pellets" at bounding box center [600, 309] width 330 height 22
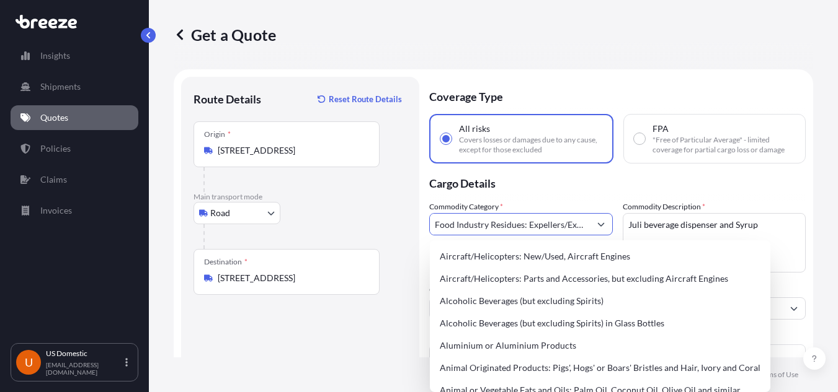
click at [533, 60] on div "Get a Quote" at bounding box center [493, 34] width 639 height 69
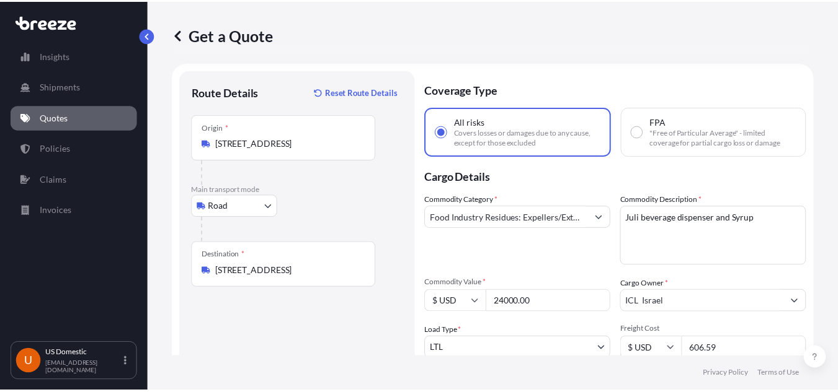
scroll to position [0, 0]
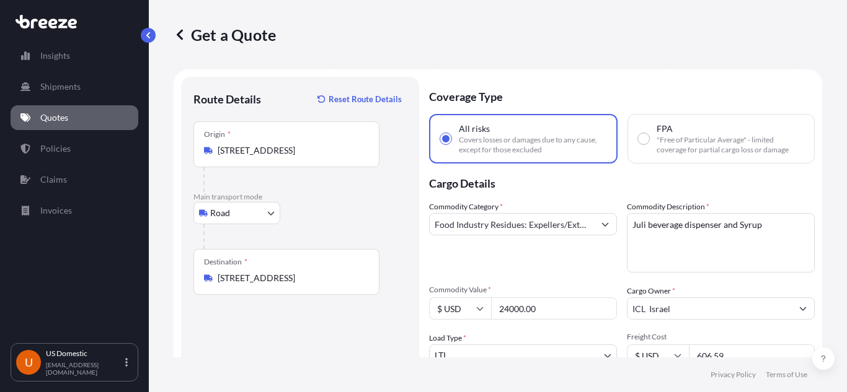
click at [604, 226] on button "Show suggestions" at bounding box center [605, 224] width 22 height 22
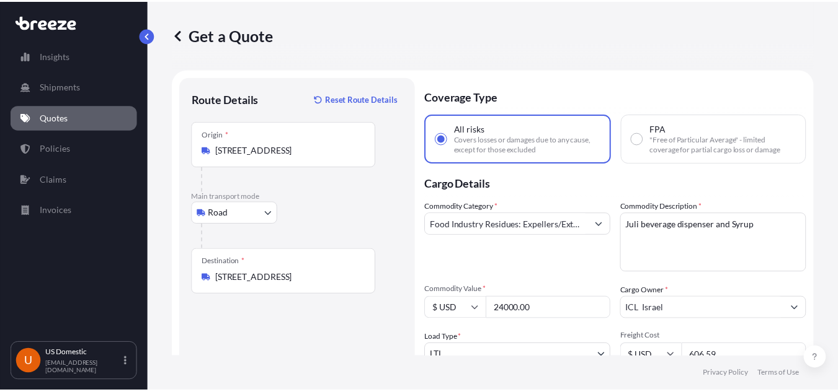
scroll to position [0, 72]
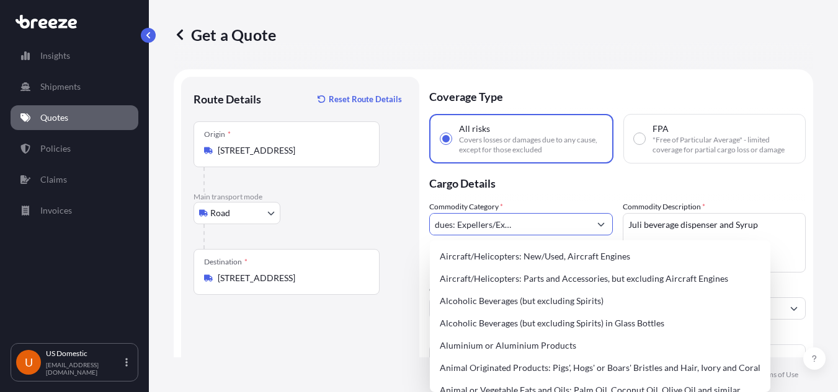
click at [460, 234] on input "Food Industry Residues: Expellers/Extraction Meal/Pellets" at bounding box center [510, 224] width 160 height 22
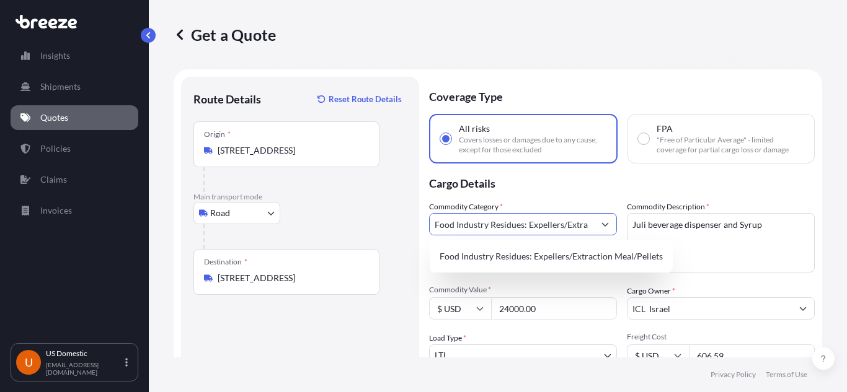
scroll to position [0, 0]
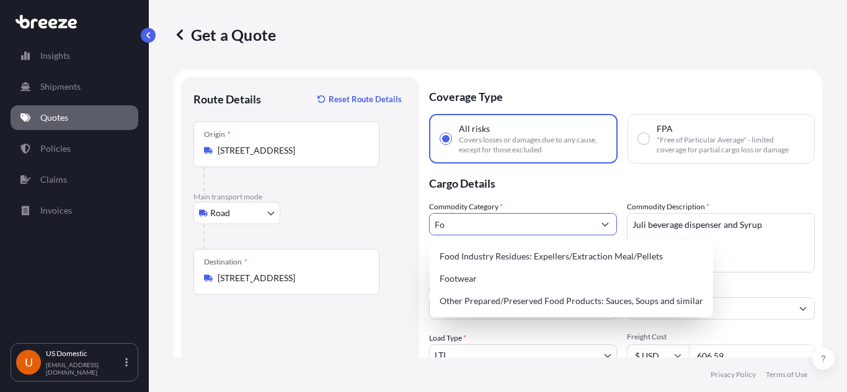
type input "F"
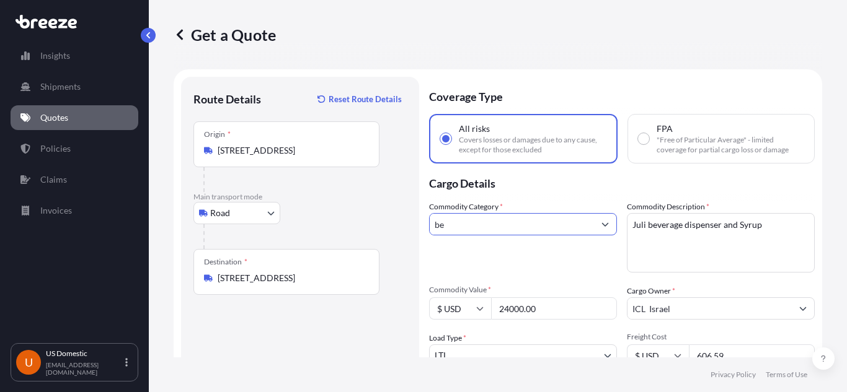
type input "b"
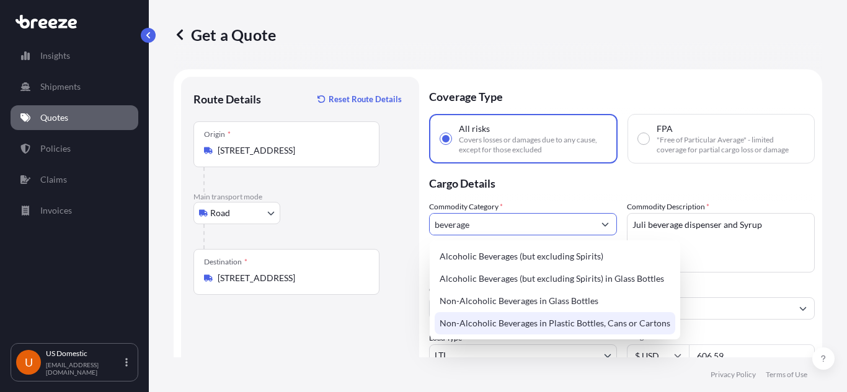
click at [611, 329] on div "Non-Alcoholic Beverages in Plastic Bottles, Cans or Cartons" at bounding box center [555, 323] width 241 height 22
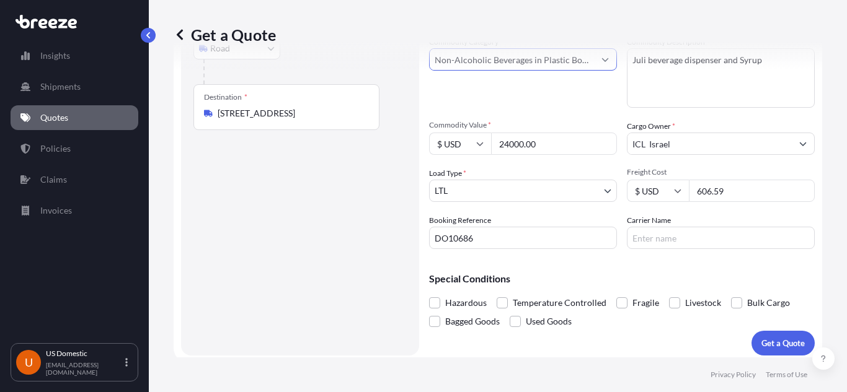
scroll to position [170, 0]
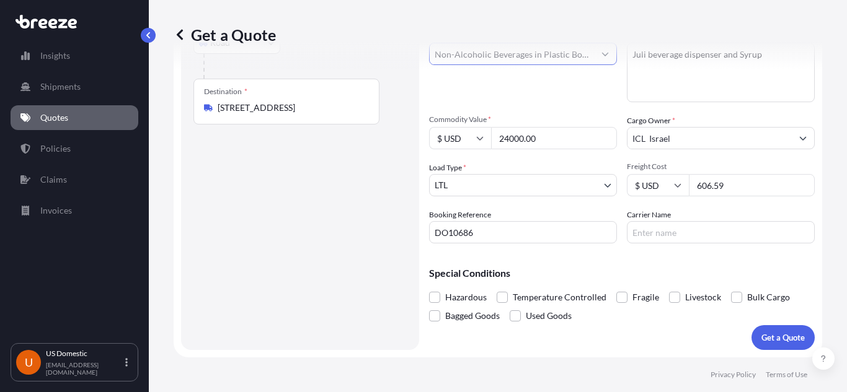
type input "Non-Alcoholic Beverages in Plastic Bottles, Cans or Cartons"
click at [652, 228] on input "Carrier Name" at bounding box center [721, 232] width 188 height 22
type input "w"
click at [567, 265] on div "Special Conditions Hazardous Temperature Controlled Fragile Livestock Bulk Carg…" at bounding box center [622, 290] width 386 height 72
click at [633, 240] on input "speedship" at bounding box center [721, 232] width 188 height 22
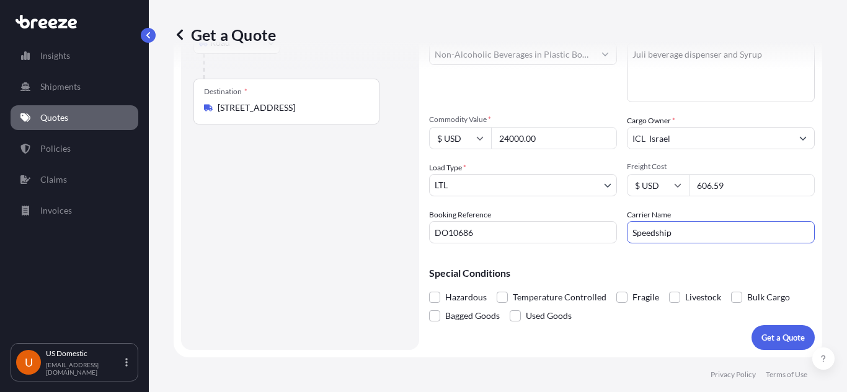
type input "Speedship"
click at [524, 208] on div "Commodity Category * Non-Alcoholic Beverages in Plastic Bottles, Cans or Carton…" at bounding box center [622, 136] width 386 height 213
click at [764, 326] on button "Get a Quote" at bounding box center [782, 337] width 63 height 25
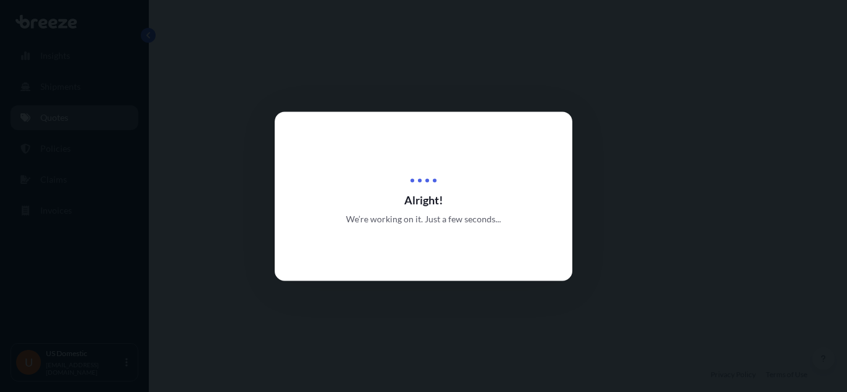
select select "Road"
select select "1"
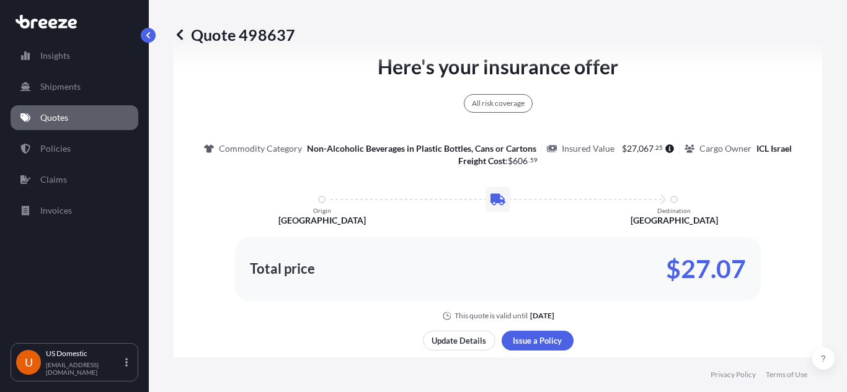
scroll to position [727, 0]
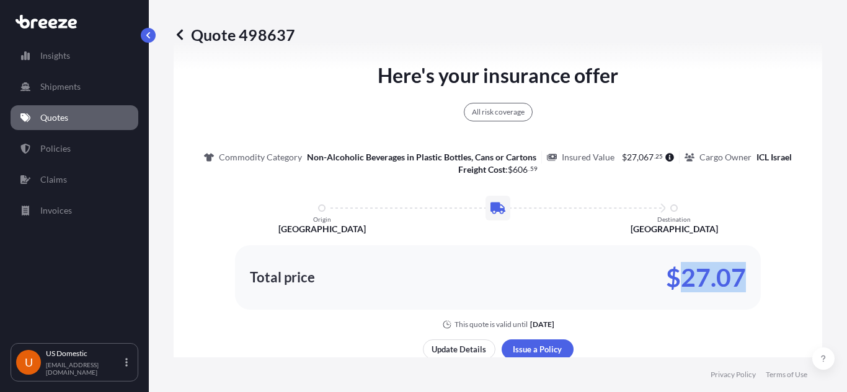
drag, startPoint x: 684, startPoint y: 274, endPoint x: 745, endPoint y: 278, distance: 60.9
click at [745, 278] on div "Total price $27.07" at bounding box center [498, 278] width 526 height 64
click at [683, 279] on p "$27.07" at bounding box center [706, 278] width 80 height 20
drag, startPoint x: 683, startPoint y: 279, endPoint x: 721, endPoint y: 277, distance: 38.5
click at [731, 287] on p "$27.07" at bounding box center [706, 278] width 80 height 20
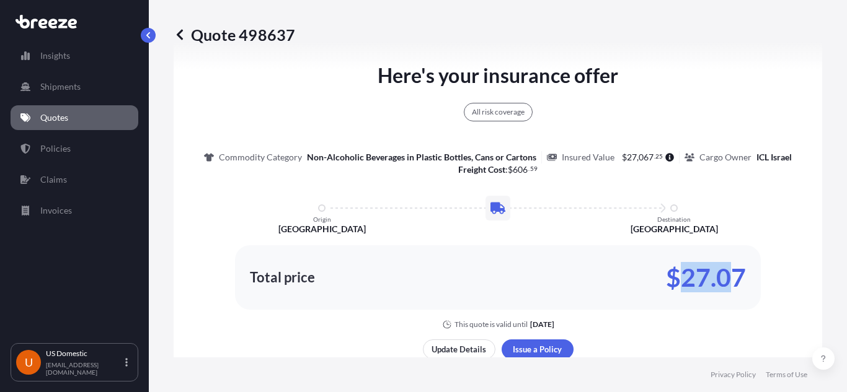
click at [706, 260] on div "Total price $27.07" at bounding box center [498, 278] width 526 height 64
click at [706, 275] on p "$27.07" at bounding box center [706, 278] width 80 height 20
click at [699, 272] on p "$27.07" at bounding box center [706, 278] width 80 height 20
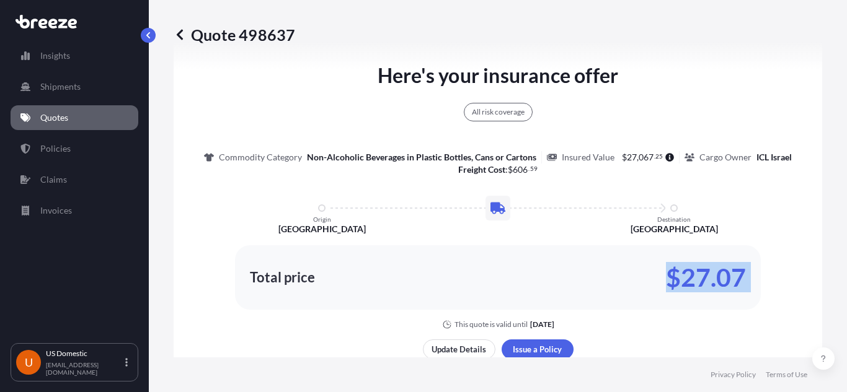
click at [699, 272] on p "$27.07" at bounding box center [706, 278] width 80 height 20
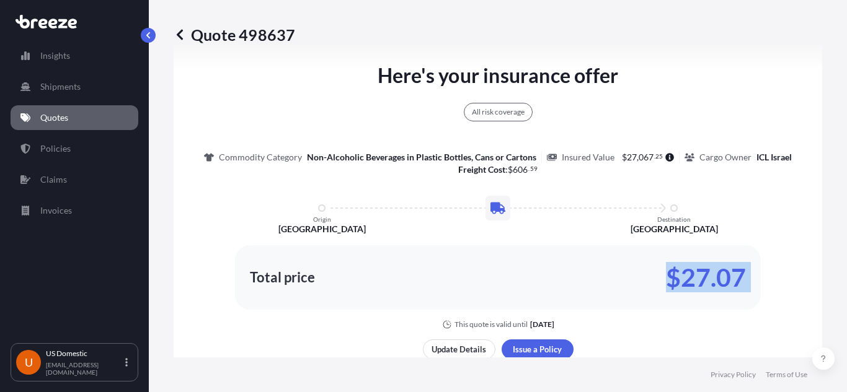
click at [699, 272] on p "$27.07" at bounding box center [706, 278] width 80 height 20
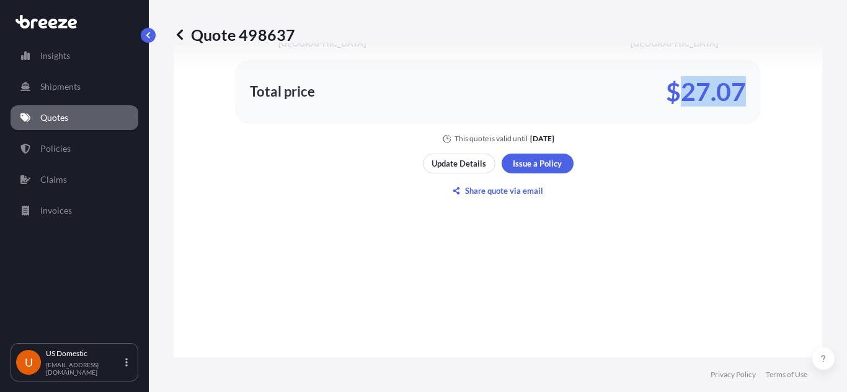
scroll to position [746, 0]
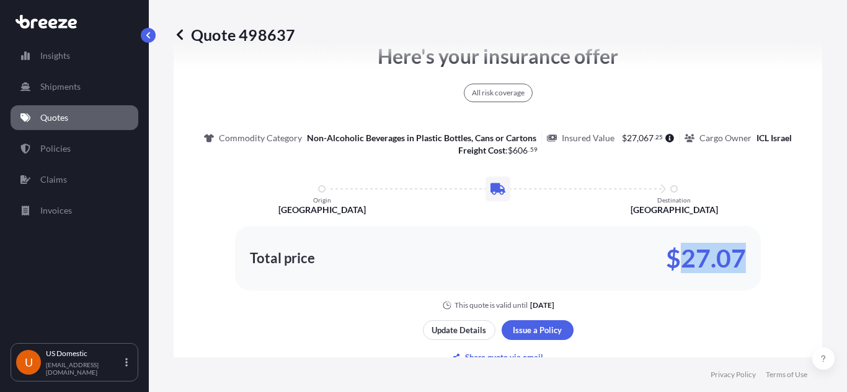
click at [635, 321] on div "Here's your insurance offer All risk coverage Commodity Category Non-Alcoholic …" at bounding box center [498, 204] width 614 height 785
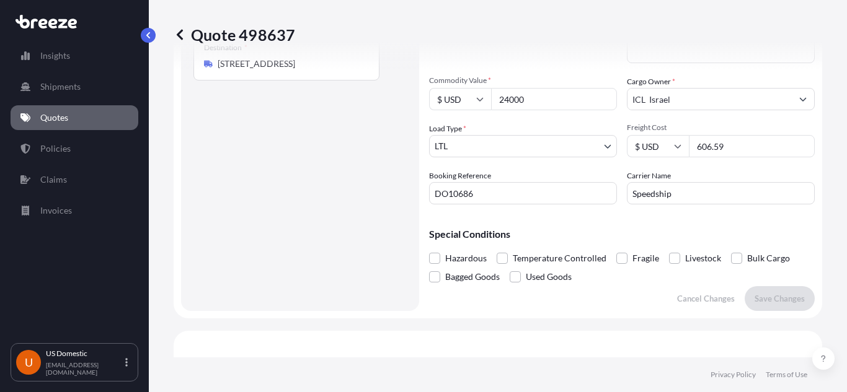
scroll to position [188, 0]
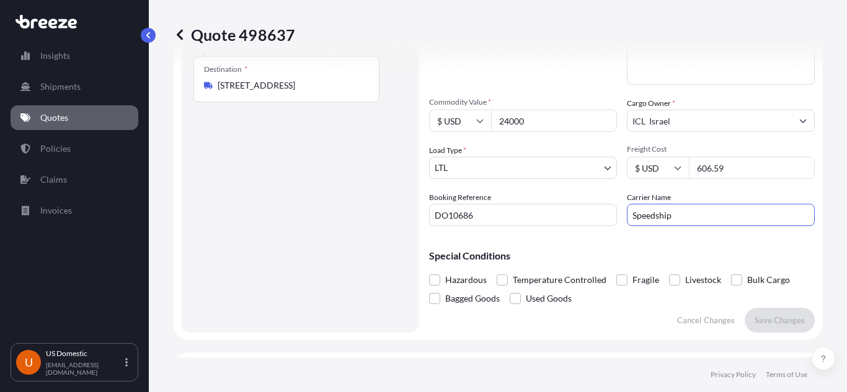
drag, startPoint x: 681, startPoint y: 213, endPoint x: 619, endPoint y: 222, distance: 62.6
click at [619, 222] on div "Commodity Category * Non-Alcoholic Beverages in Plastic Bottles, Cans or Carton…" at bounding box center [622, 119] width 386 height 213
drag, startPoint x: 635, startPoint y: 216, endPoint x: 635, endPoint y: 223, distance: 6.8
click at [635, 218] on input "T force" at bounding box center [721, 215] width 188 height 22
click at [634, 219] on input "T Force" at bounding box center [721, 215] width 188 height 22
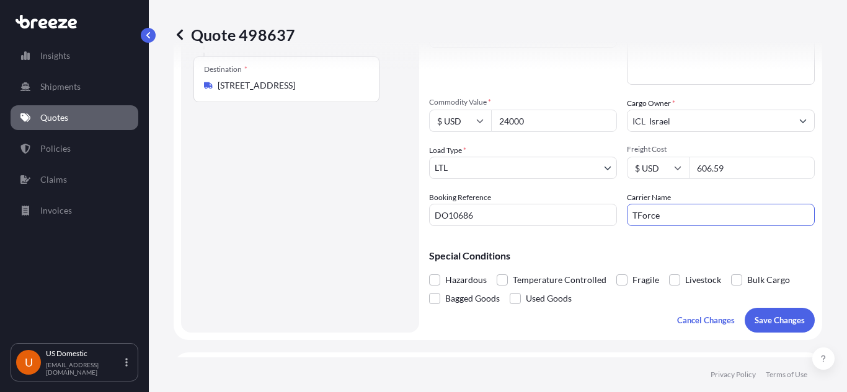
click at [676, 215] on input "TForce" at bounding box center [721, 215] width 188 height 22
click at [691, 217] on input "TForce Fright" at bounding box center [721, 215] width 188 height 22
drag, startPoint x: 663, startPoint y: 217, endPoint x: 669, endPoint y: 228, distance: 12.8
click at [663, 219] on input "TForce Fright" at bounding box center [721, 215] width 188 height 22
click at [752, 215] on input "TForce Freight" at bounding box center [721, 215] width 188 height 22
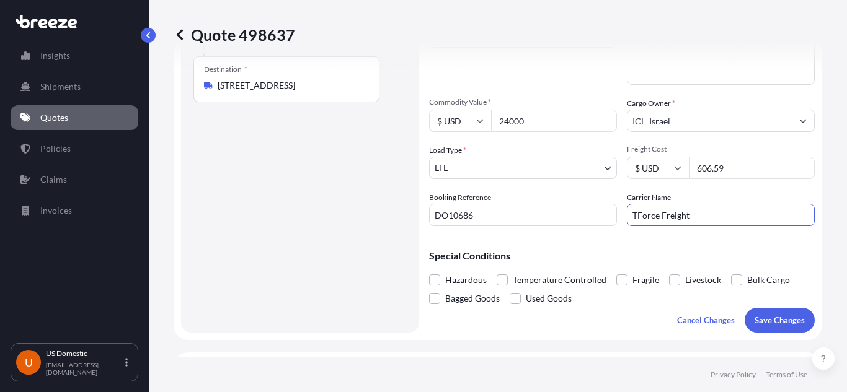
type input "TForce Freight"
click at [798, 123] on button "Show suggestions" at bounding box center [803, 121] width 22 height 22
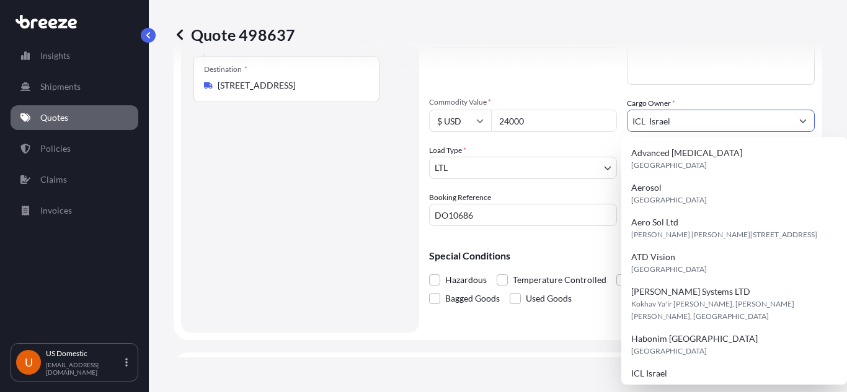
drag, startPoint x: 697, startPoint y: 120, endPoint x: 489, endPoint y: 120, distance: 208.3
click at [489, 120] on div "Commodity Category * Non-Alcoholic Beverages in Plastic Bottles, Cans or Carton…" at bounding box center [622, 119] width 386 height 213
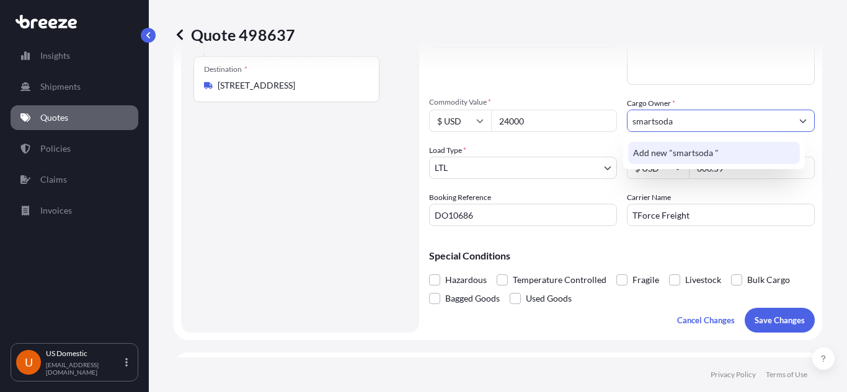
click at [735, 153] on div "Add new "smartsoda "" at bounding box center [714, 153] width 172 height 22
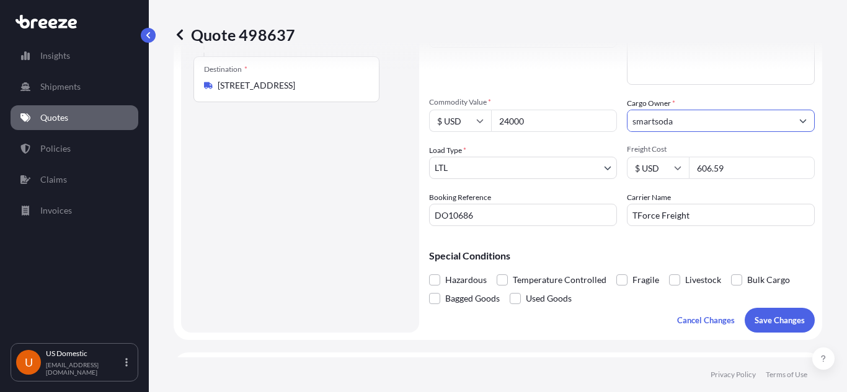
click at [652, 122] on input "smartsoda" at bounding box center [709, 121] width 164 height 22
drag, startPoint x: 632, startPoint y: 124, endPoint x: 643, endPoint y: 136, distance: 16.2
click at [633, 124] on input "smartsoda" at bounding box center [709, 121] width 164 height 22
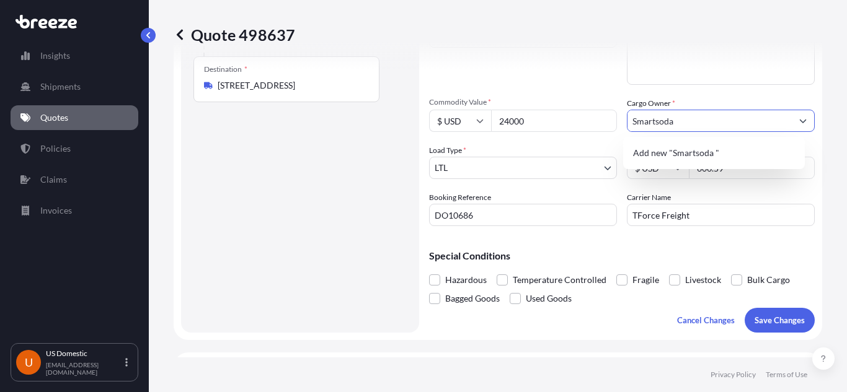
drag, startPoint x: 679, startPoint y: 122, endPoint x: 592, endPoint y: 128, distance: 87.0
click at [592, 128] on div "Commodity Category * Non-Alcoholic Beverages in Plastic Bottles, Cans or Carton…" at bounding box center [622, 119] width 386 height 213
paste input "Soda Holdings Inc"
click at [714, 156] on span "Add new "Smart Soda Holdings Inc"" at bounding box center [701, 153] width 137 height 12
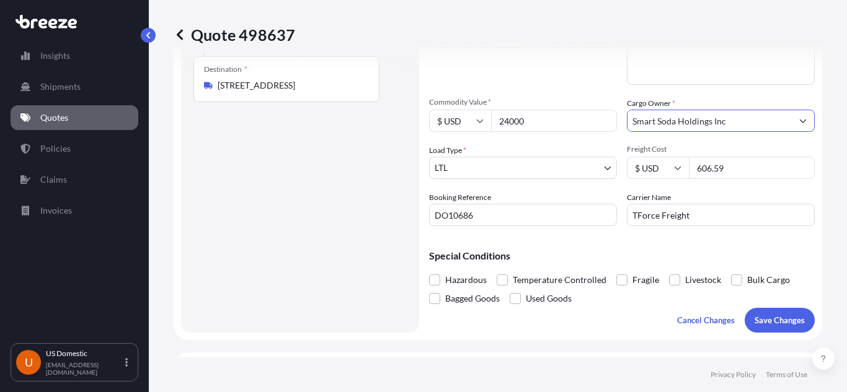
type input "Smart Soda Holdings Inc"
click at [550, 63] on div "Quote 498637" at bounding box center [498, 34] width 648 height 69
click at [613, 335] on form "Route Details Place of loading Road Road Rail Origin * [STREET_ADDRESS] Main tr…" at bounding box center [498, 111] width 648 height 459
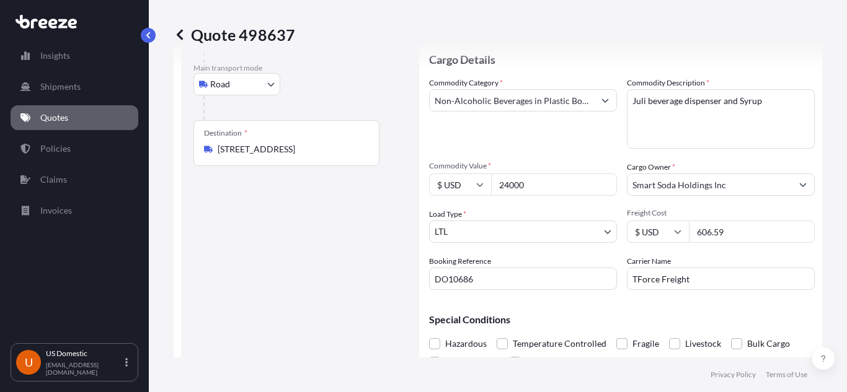
scroll to position [248, 0]
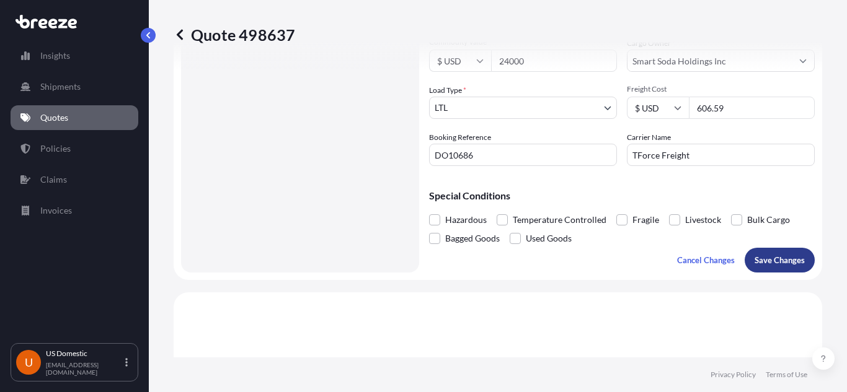
click at [754, 259] on p "Save Changes" at bounding box center [779, 260] width 50 height 12
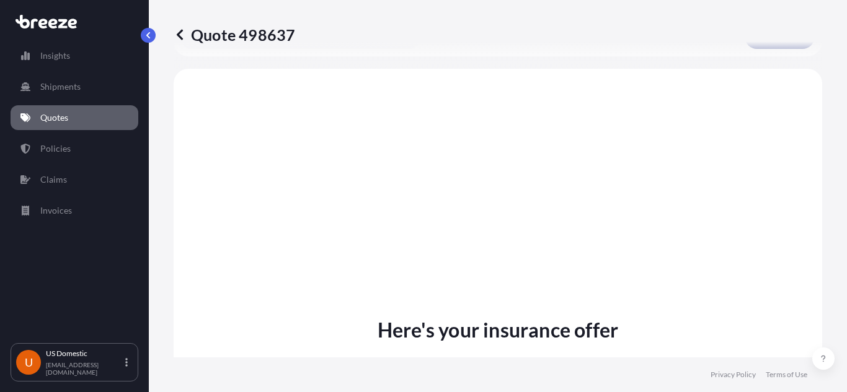
scroll to position [479, 0]
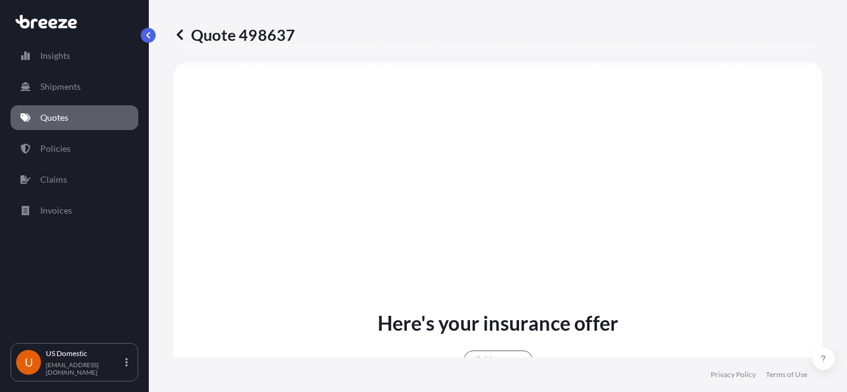
select select "Road"
select select "1"
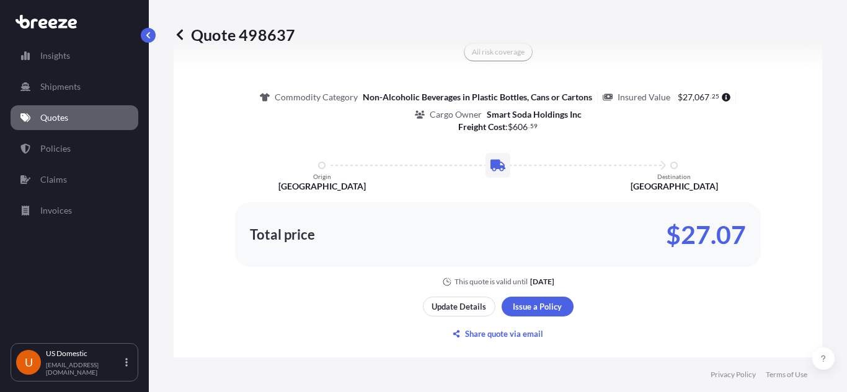
scroll to position [789, 0]
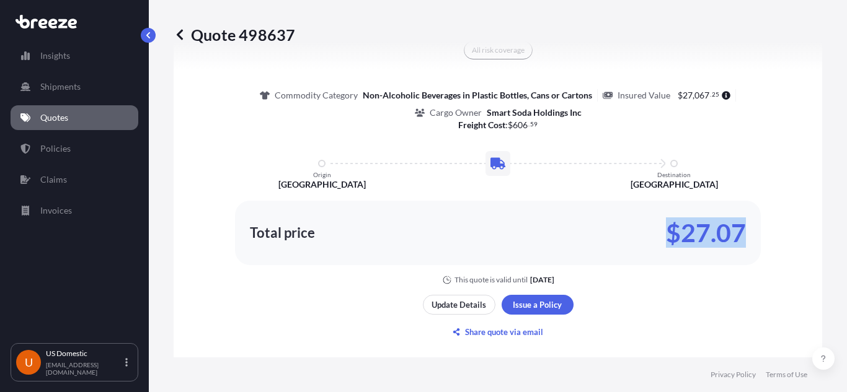
drag, startPoint x: 749, startPoint y: 237, endPoint x: 666, endPoint y: 238, distance: 82.5
click at [666, 238] on div "Total price $27.07" at bounding box center [498, 233] width 526 height 64
copy p "$27.07"
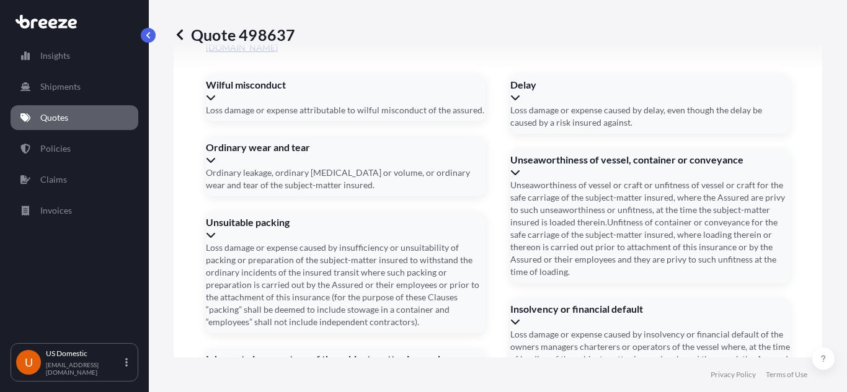
scroll to position [1781, 0]
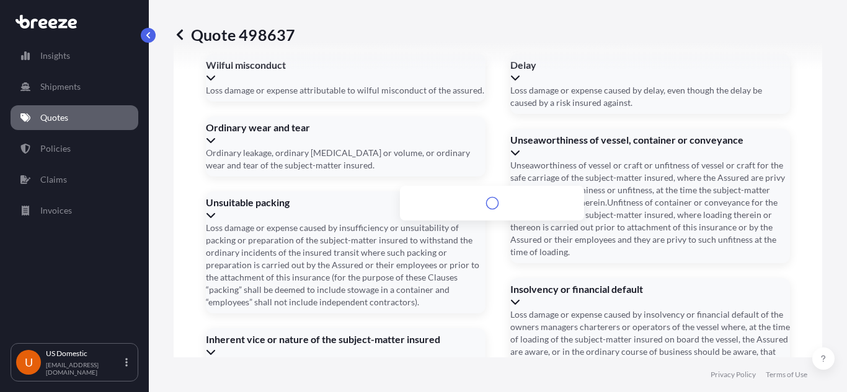
paste input "[STREET_ADDRESS]"
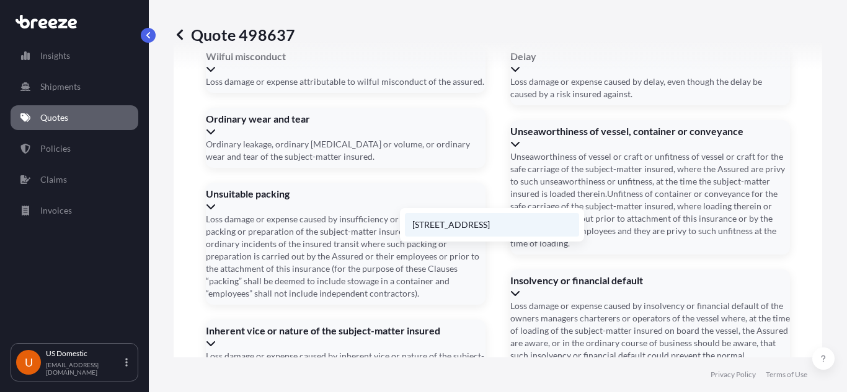
click at [476, 237] on li "[STREET_ADDRESS]" at bounding box center [492, 225] width 174 height 24
type input "[STREET_ADDRESS]"
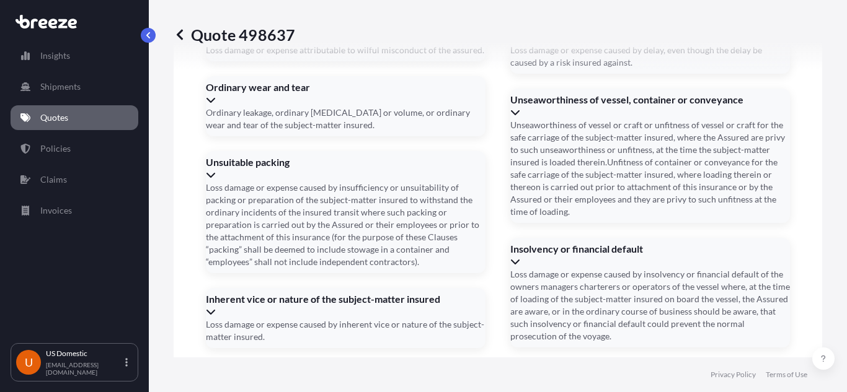
scroll to position [1847, 0]
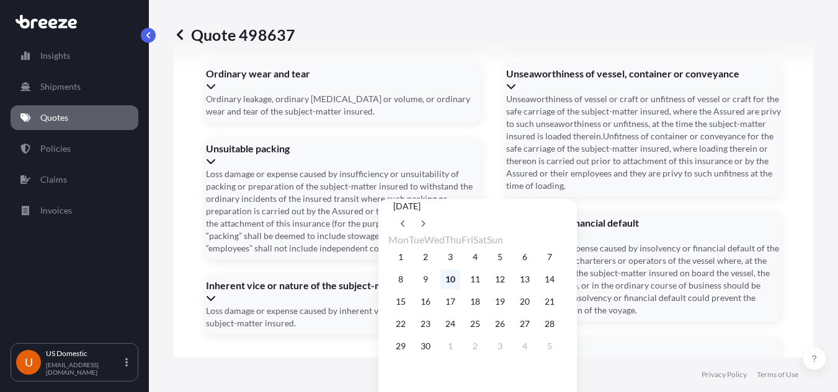
click at [458, 290] on button "10" at bounding box center [450, 280] width 20 height 20
type input "[DATE]"
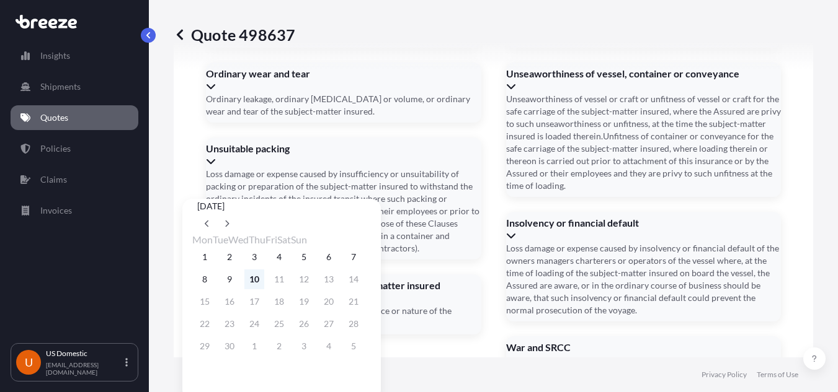
click at [264, 290] on button "10" at bounding box center [254, 280] width 20 height 20
type input "[DATE]"
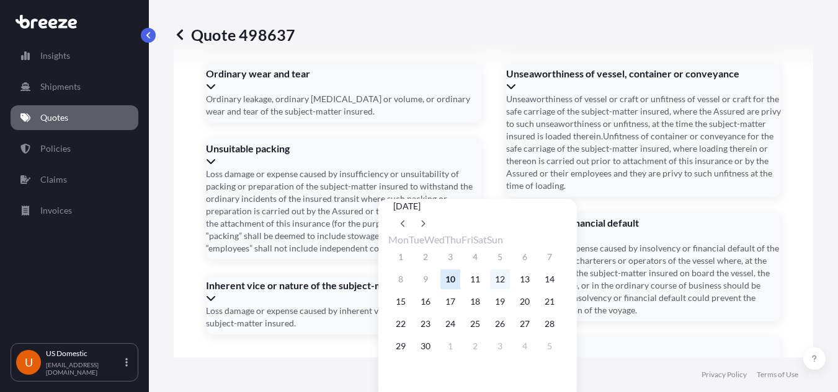
click at [510, 290] on button "12" at bounding box center [500, 280] width 20 height 20
type input "[DATE]"
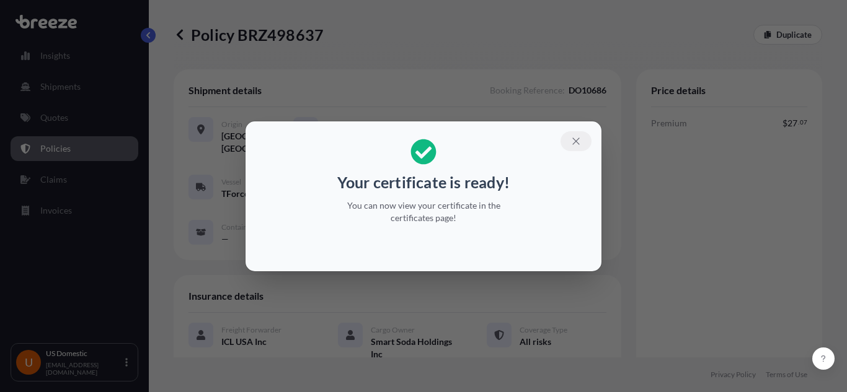
click at [578, 143] on icon "button" at bounding box center [575, 141] width 11 height 11
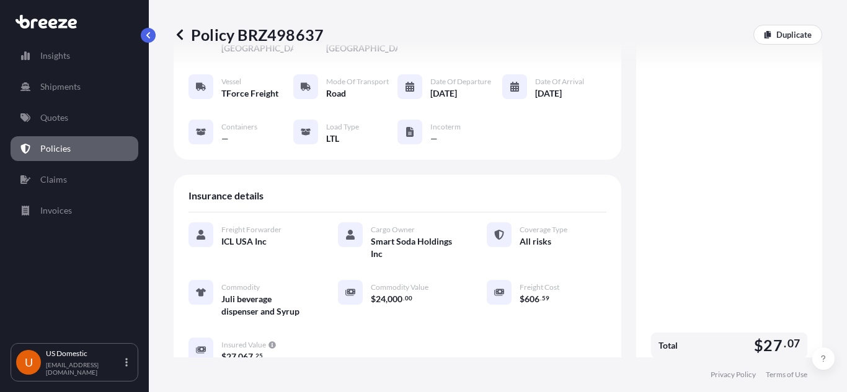
scroll to position [310, 0]
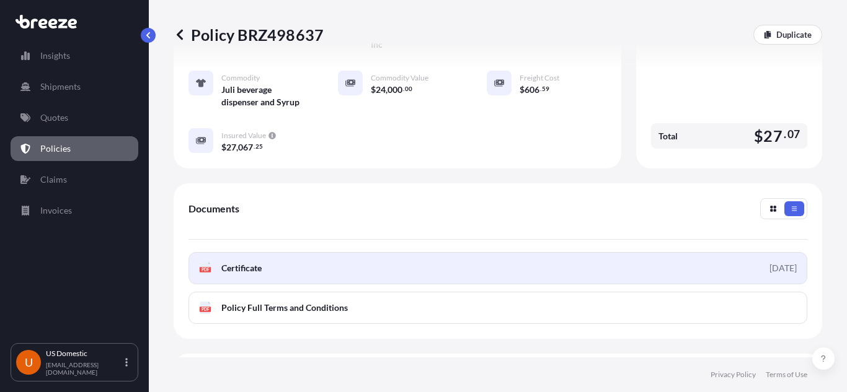
click at [234, 272] on span "Certificate" at bounding box center [241, 268] width 40 height 12
